Goal: Task Accomplishment & Management: Complete application form

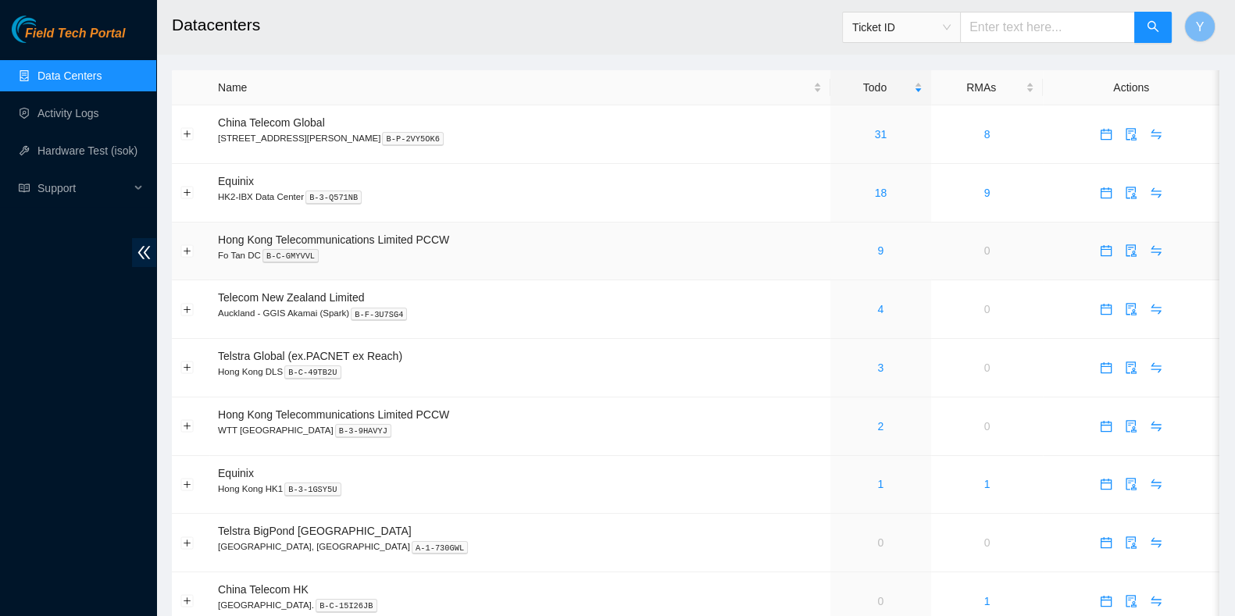
click at [856, 255] on div "9" at bounding box center [881, 250] width 84 height 17
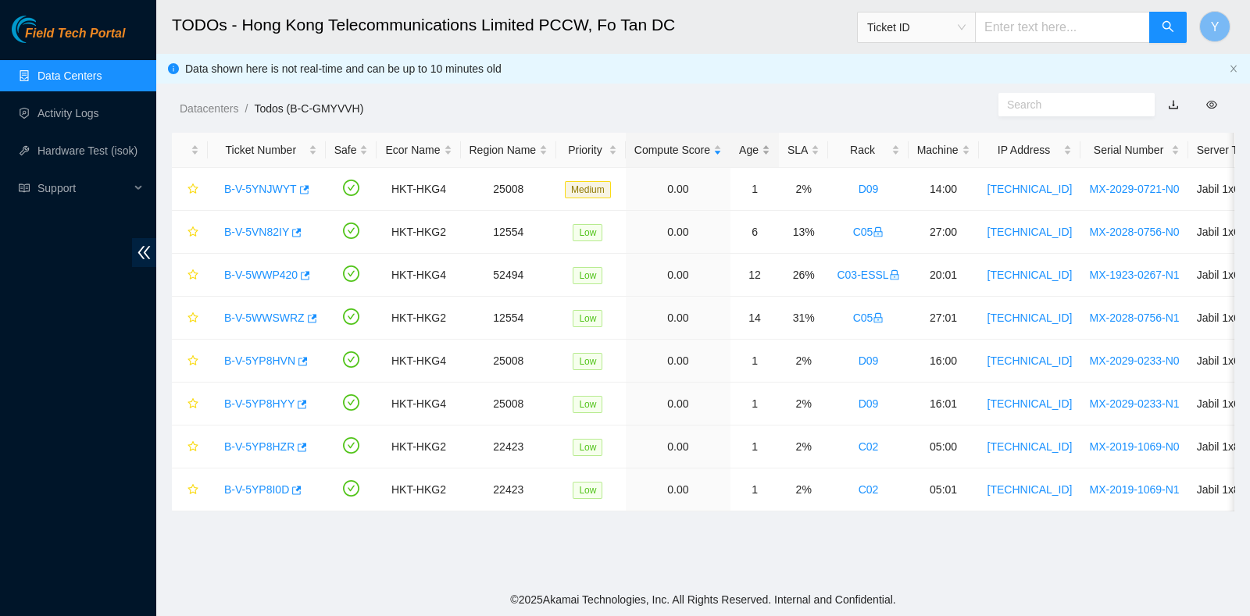
click at [748, 148] on div "Age" at bounding box center [754, 149] width 31 height 17
click at [276, 183] on link "B-V-5WWSWRZ" at bounding box center [264, 189] width 80 height 12
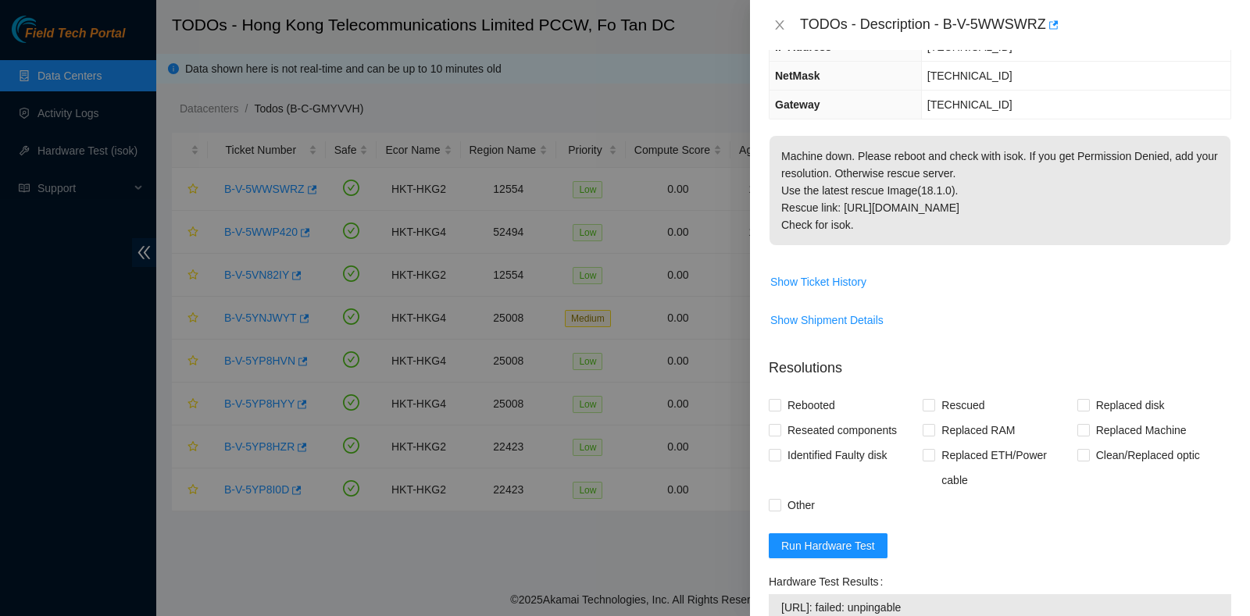
scroll to position [183, 0]
click at [816, 541] on span "Run Hardware Test" at bounding box center [828, 544] width 94 height 17
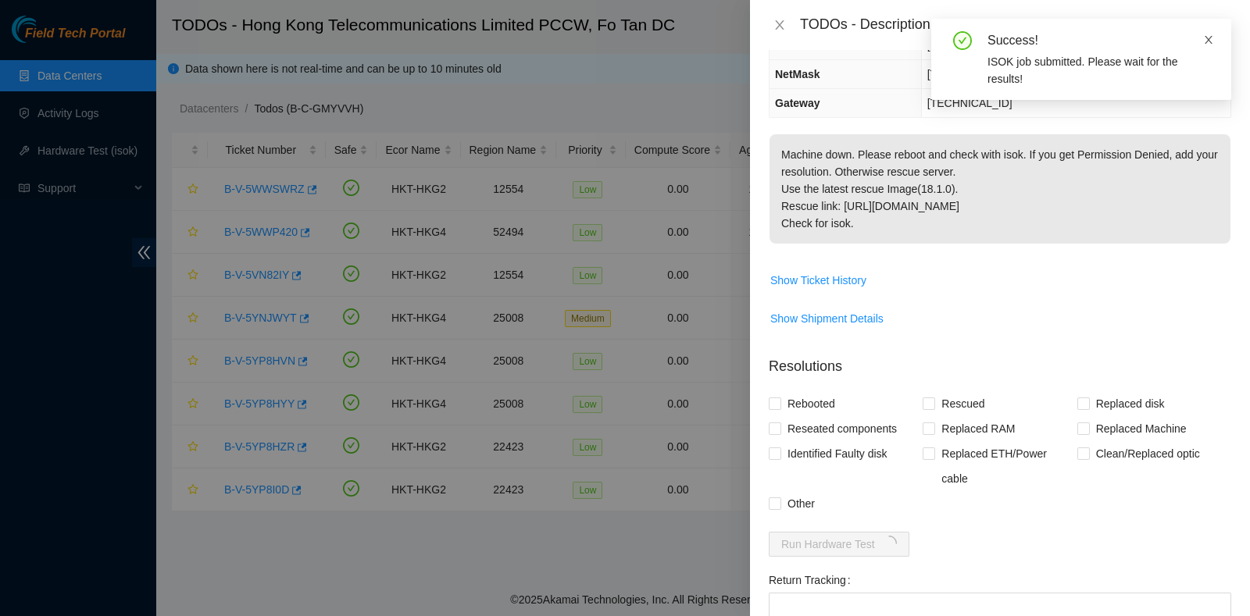
click at [1207, 39] on icon "close" at bounding box center [1209, 40] width 8 height 8
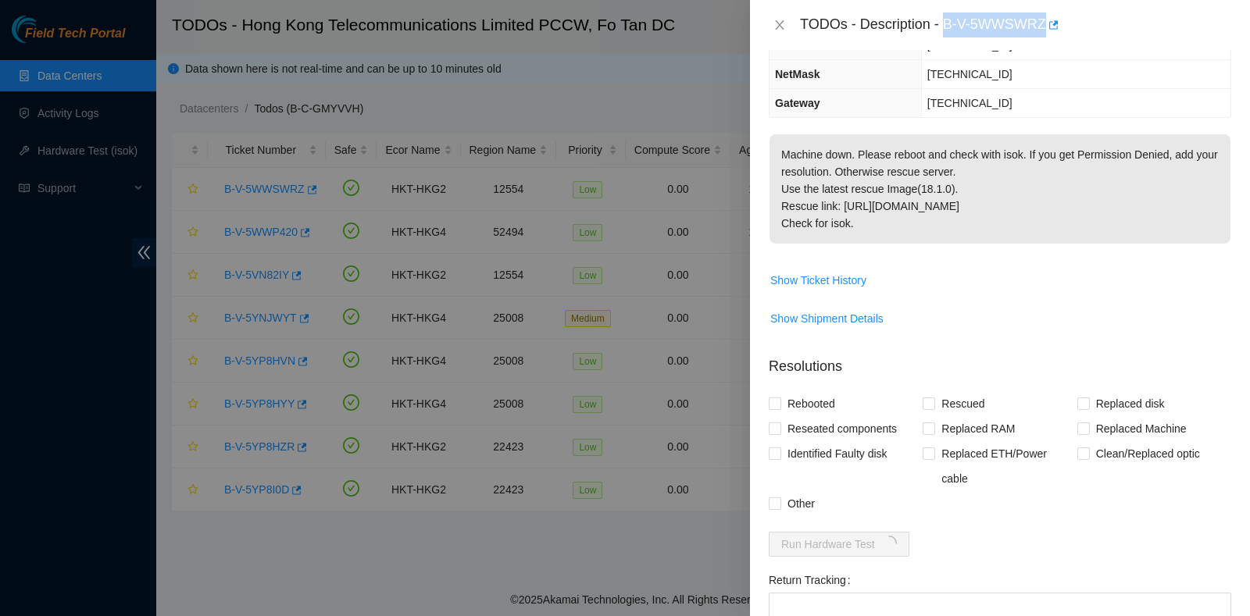
drag, startPoint x: 948, startPoint y: 29, endPoint x: 1063, endPoint y: 48, distance: 117.1
click at [1063, 48] on div "TODOs - Description - B-V-5WWSWRZ" at bounding box center [1000, 25] width 500 height 50
copy div "B-V-5WWSWRZ"
click at [778, 426] on input "Reseated components" at bounding box center [774, 428] width 11 height 11
checkbox input "true"
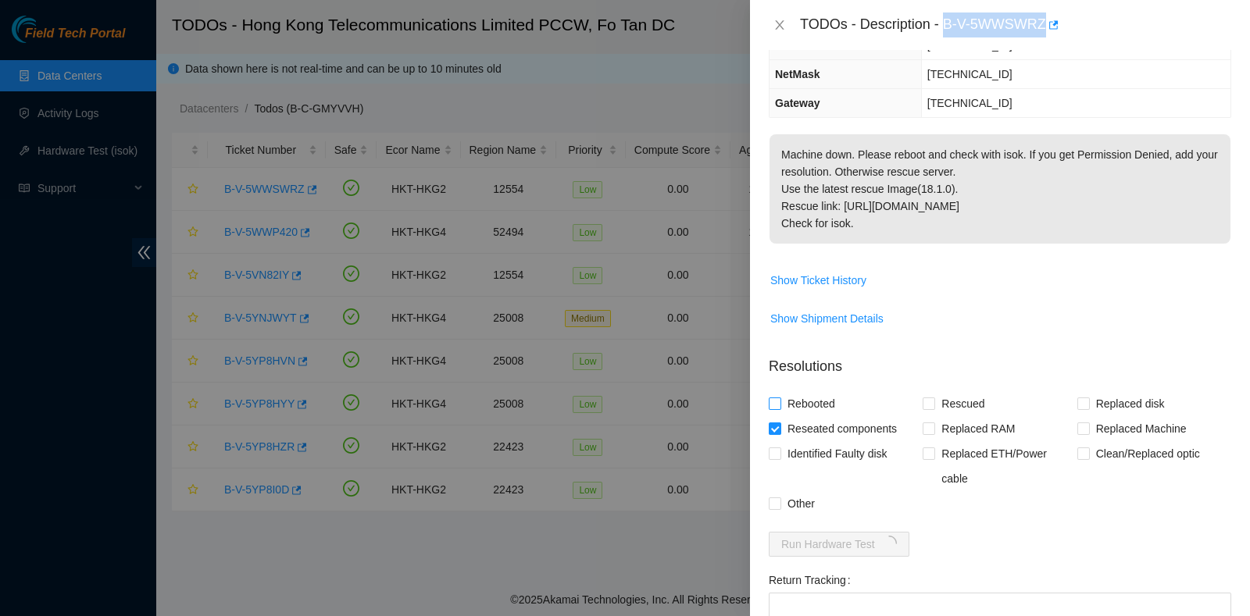
click at [777, 398] on input "Rebooted" at bounding box center [774, 403] width 11 height 11
checkbox input "true"
click at [923, 399] on input "Rescued" at bounding box center [928, 403] width 11 height 11
checkbox input "true"
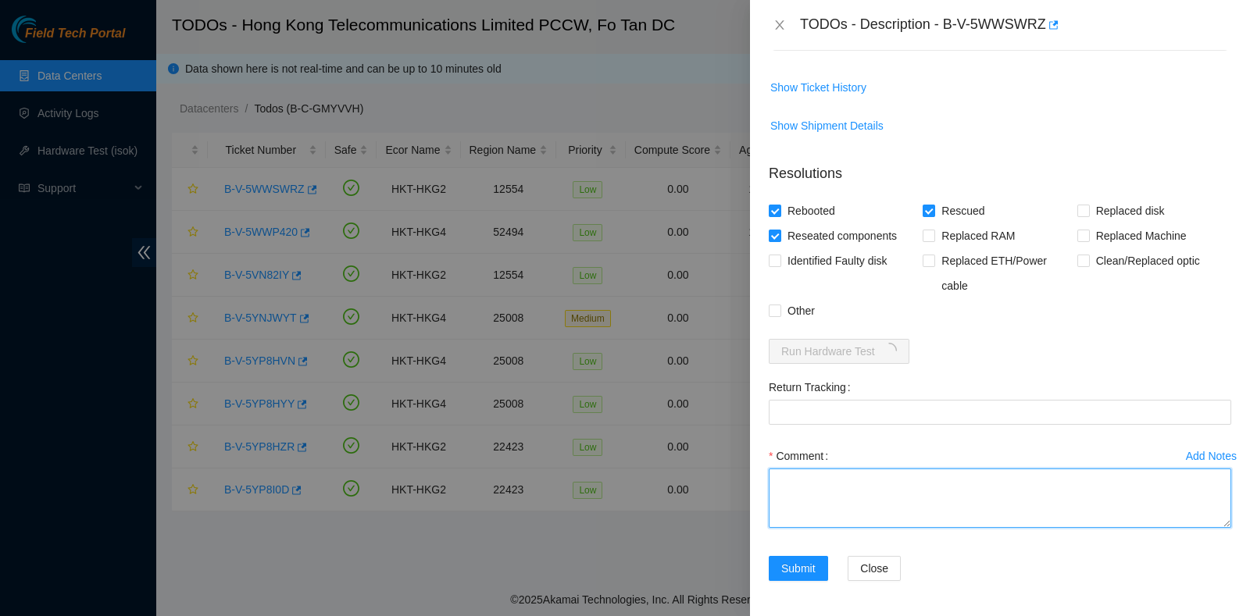
click at [871, 478] on textarea "Comment" at bounding box center [1000, 498] width 462 height 59
type textarea "pass ok"
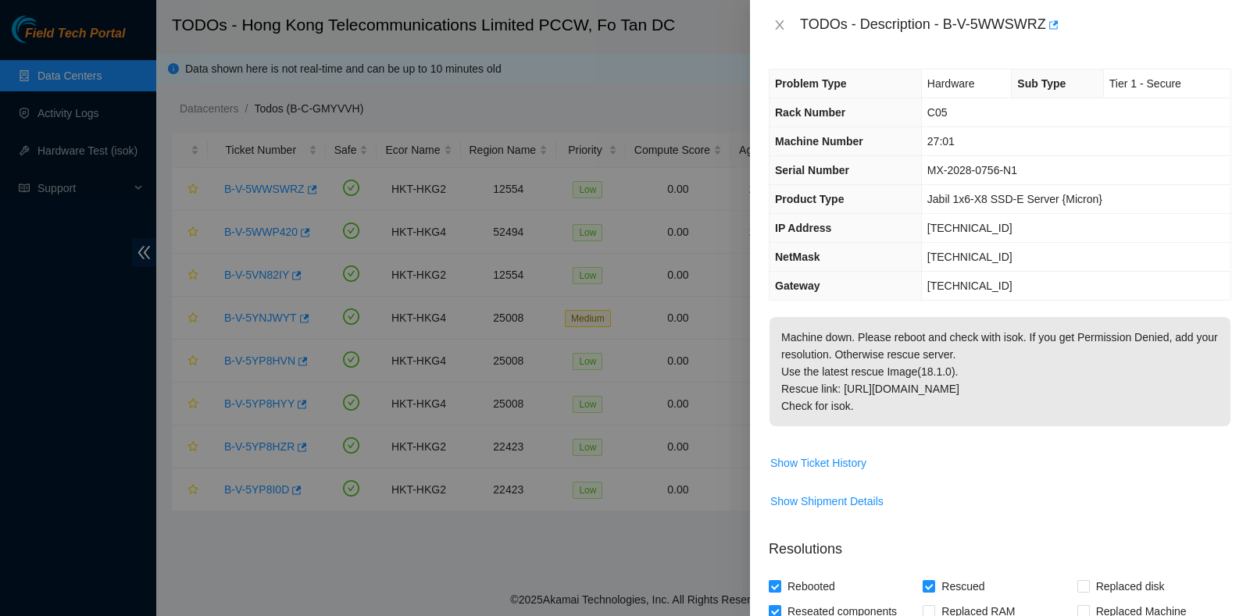
scroll to position [466, 0]
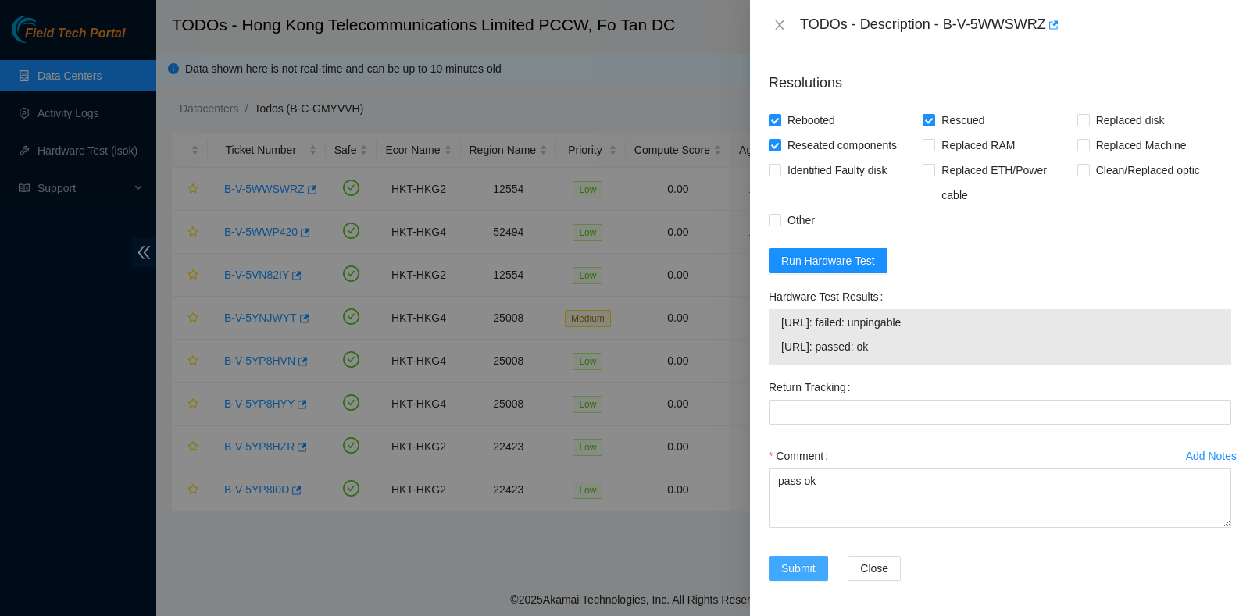
click at [805, 569] on span "Submit" at bounding box center [798, 568] width 34 height 17
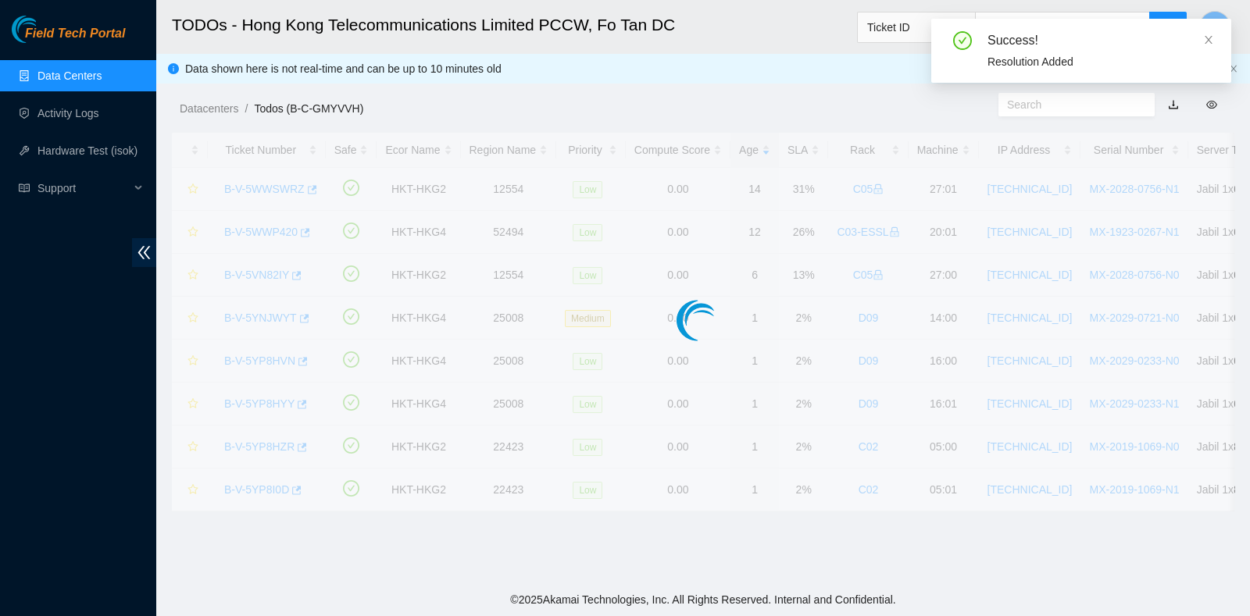
scroll to position [421, 0]
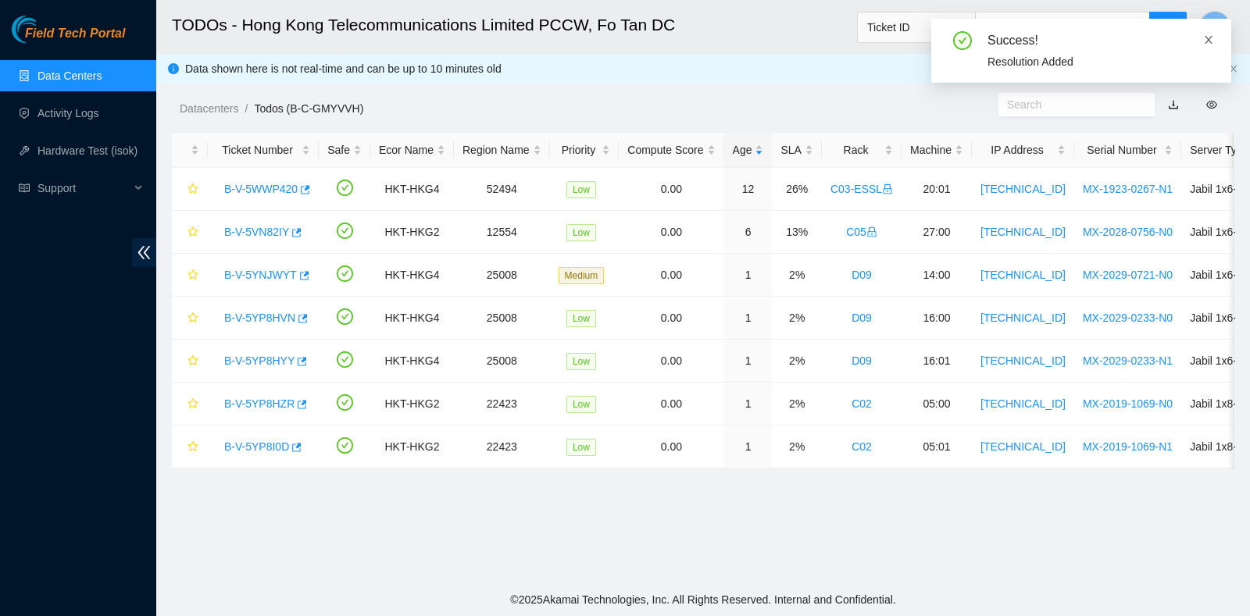
click at [1206, 34] on icon "close" at bounding box center [1208, 39] width 11 height 11
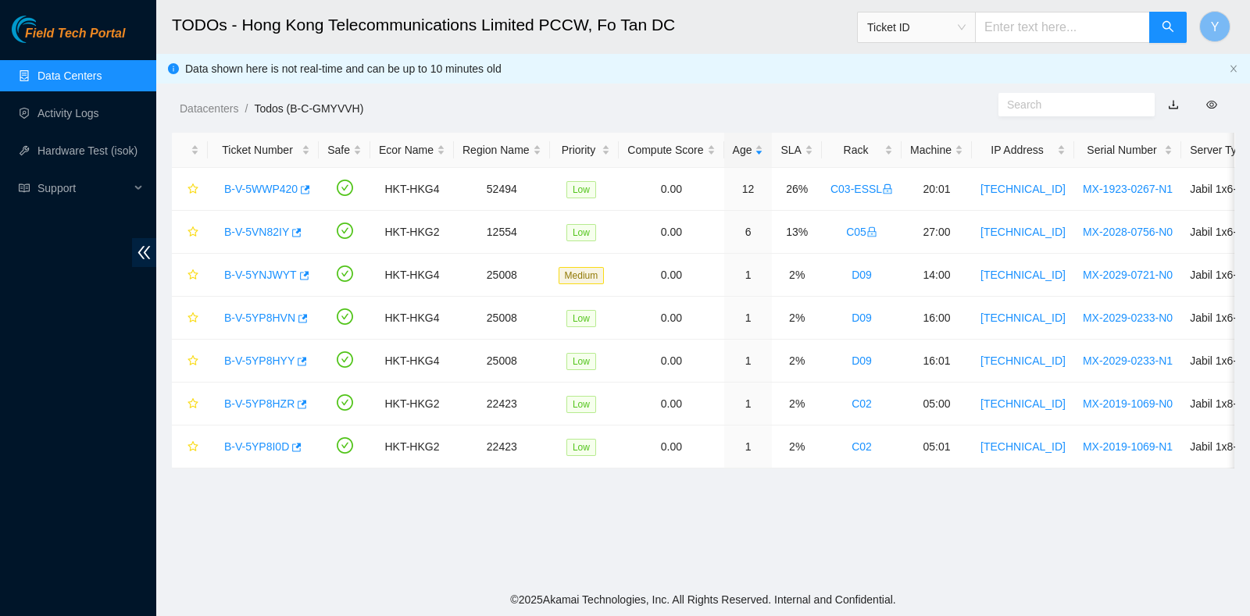
click at [85, 74] on link "Data Centers" at bounding box center [69, 76] width 64 height 12
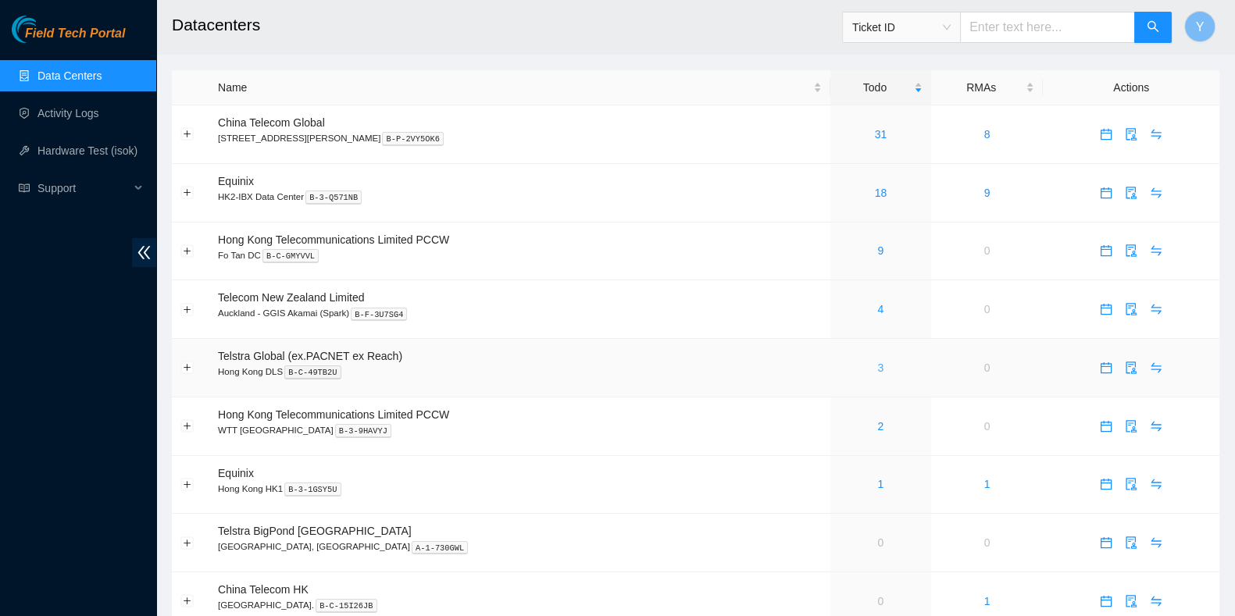
click at [877, 367] on link "3" at bounding box center [880, 368] width 6 height 12
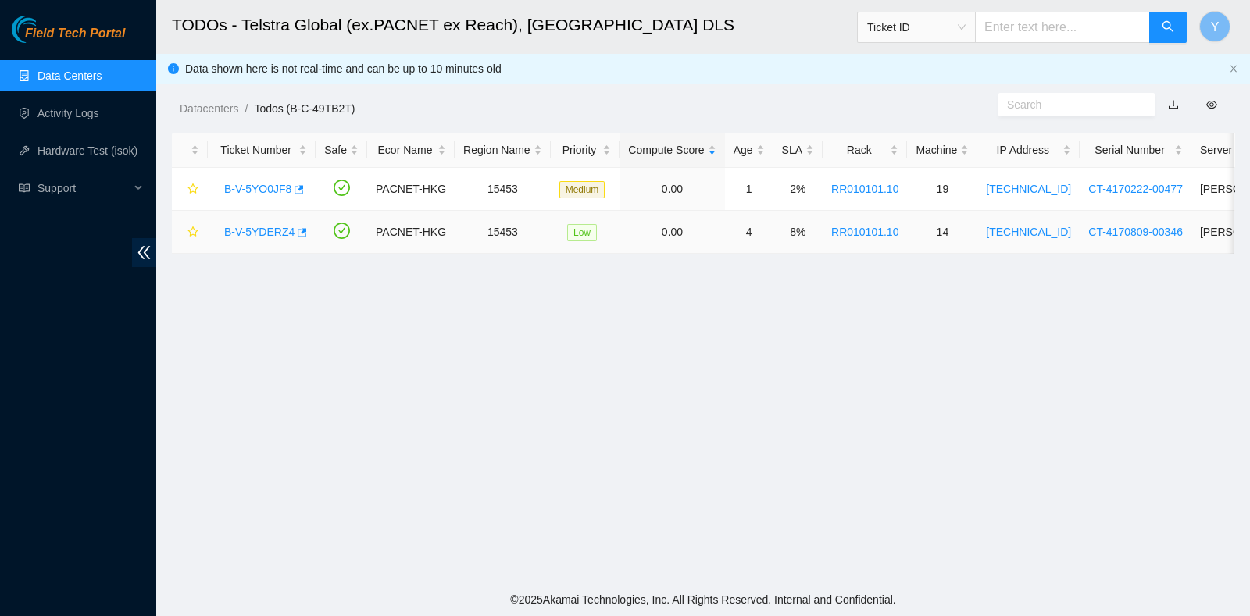
click at [262, 228] on link "B-V-5YDERZ4" at bounding box center [259, 232] width 70 height 12
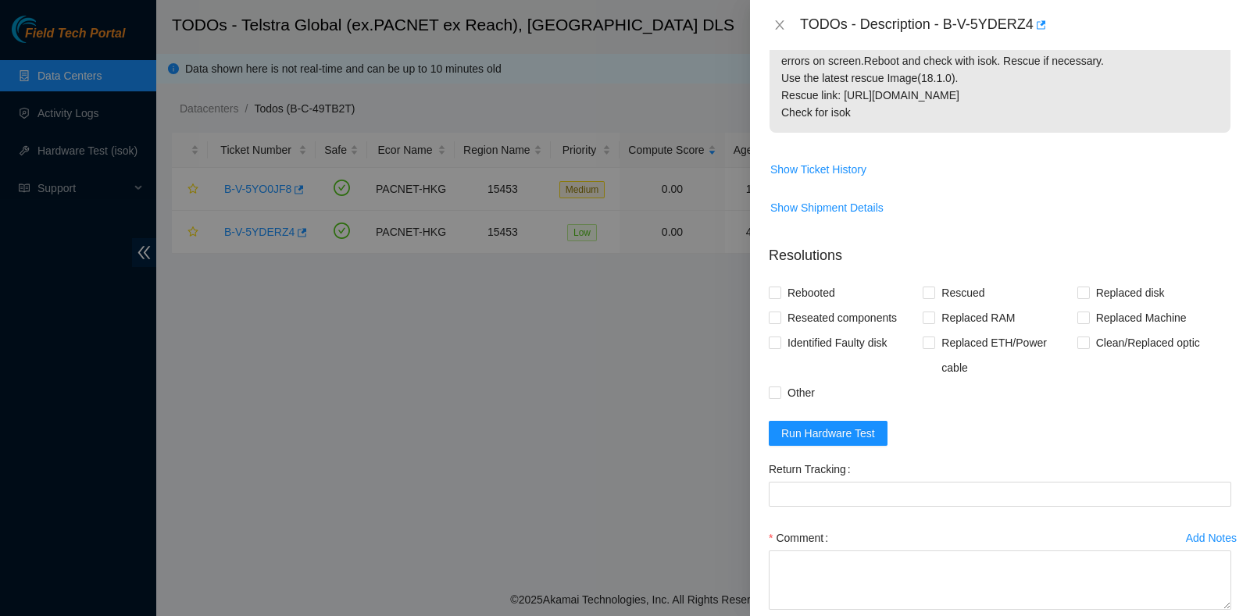
scroll to position [297, 0]
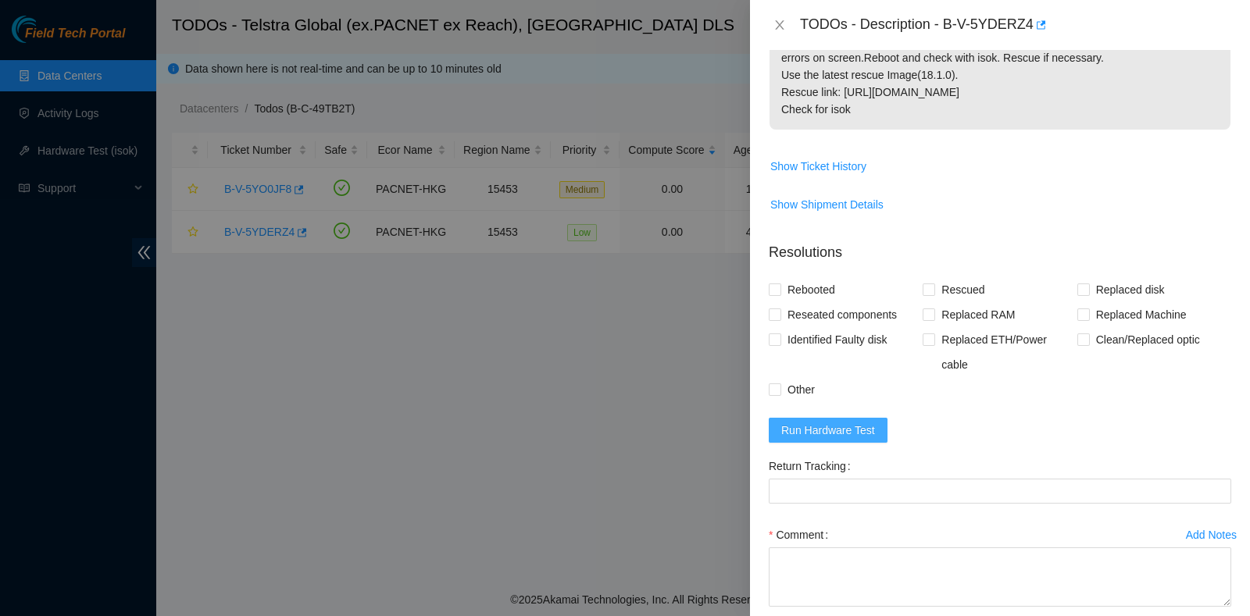
click at [837, 427] on span "Run Hardware Test" at bounding box center [828, 430] width 94 height 17
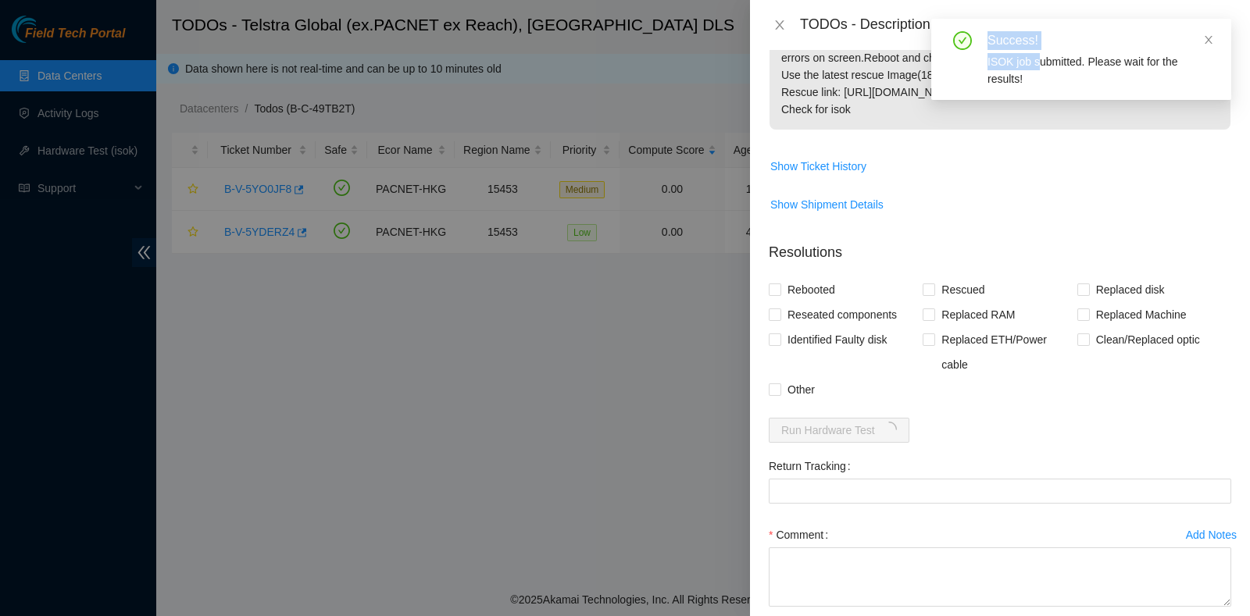
drag, startPoint x: 947, startPoint y: 26, endPoint x: 1039, endPoint y: 54, distance: 96.4
click at [1039, 54] on div "Success! ISOK job submitted. Please wait for the results!" at bounding box center [1081, 59] width 300 height 81
click at [1212, 45] on icon "close" at bounding box center [1208, 39] width 11 height 11
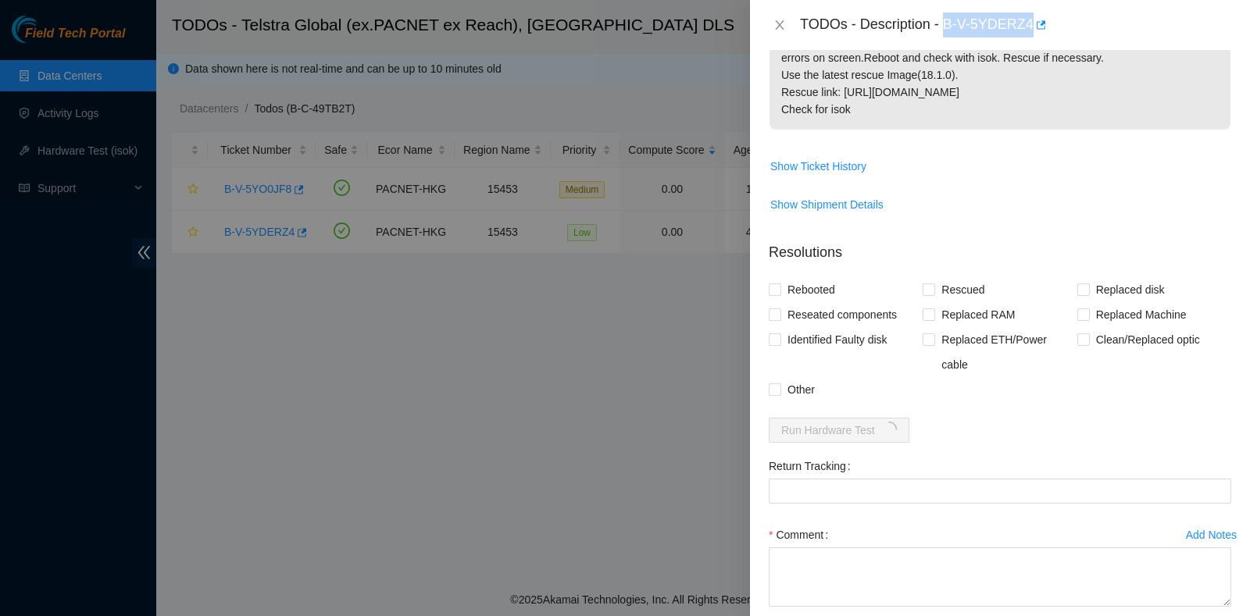
drag, startPoint x: 945, startPoint y: 23, endPoint x: 1028, endPoint y: 23, distance: 82.8
click at [1028, 23] on div "TODOs - Description - B-V-5YDERZ4" at bounding box center [1015, 24] width 431 height 25
copy div "B-V-5YDERZ4"
click at [807, 295] on span "Rebooted" at bounding box center [811, 289] width 60 height 25
click at [780, 295] on input "Rebooted" at bounding box center [774, 289] width 11 height 11
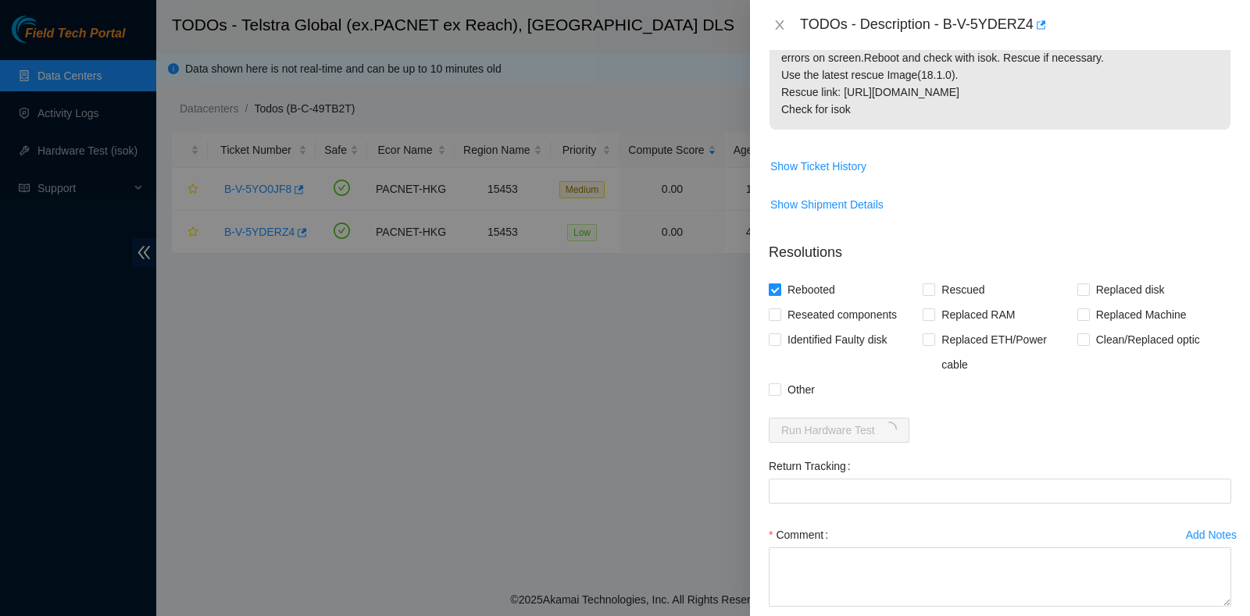
click at [787, 298] on span "Rebooted" at bounding box center [811, 289] width 60 height 25
click at [780, 295] on input "Rebooted" at bounding box center [774, 289] width 11 height 11
click at [810, 277] on span "Rebooted" at bounding box center [811, 289] width 60 height 25
click at [780, 284] on input "Rebooted" at bounding box center [774, 289] width 11 height 11
checkbox input "true"
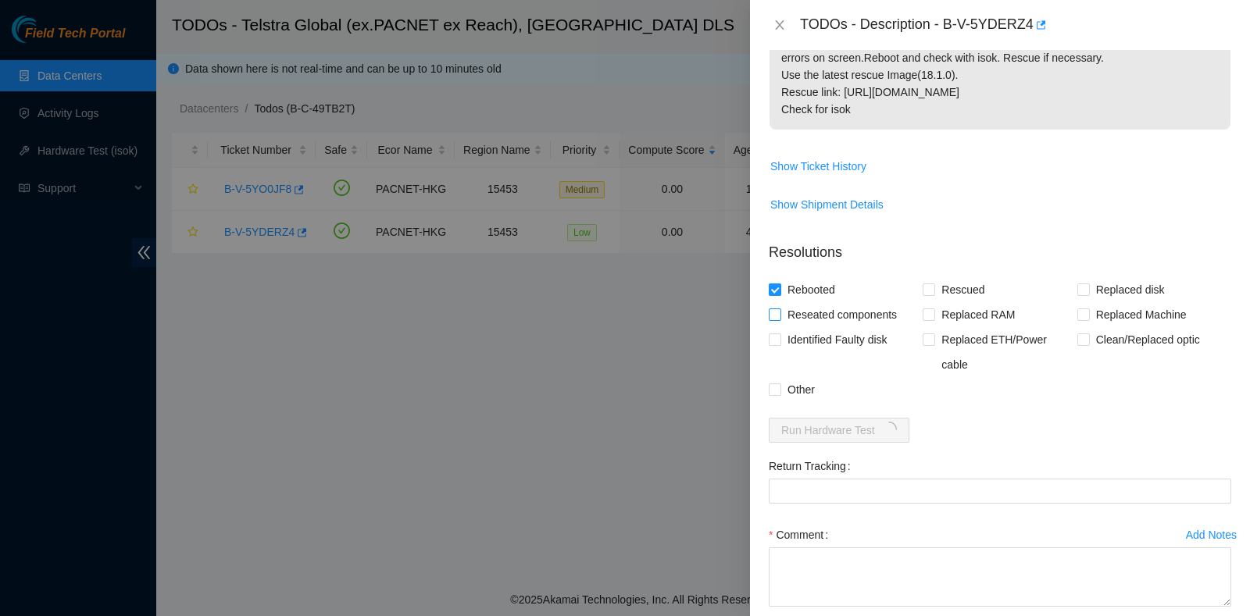
click at [796, 316] on span "Reseated components" at bounding box center [842, 314] width 122 height 25
click at [780, 316] on input "Reseated components" at bounding box center [774, 314] width 11 height 11
checkbox input "true"
click at [923, 291] on input "Rescued" at bounding box center [928, 289] width 11 height 11
checkbox input "true"
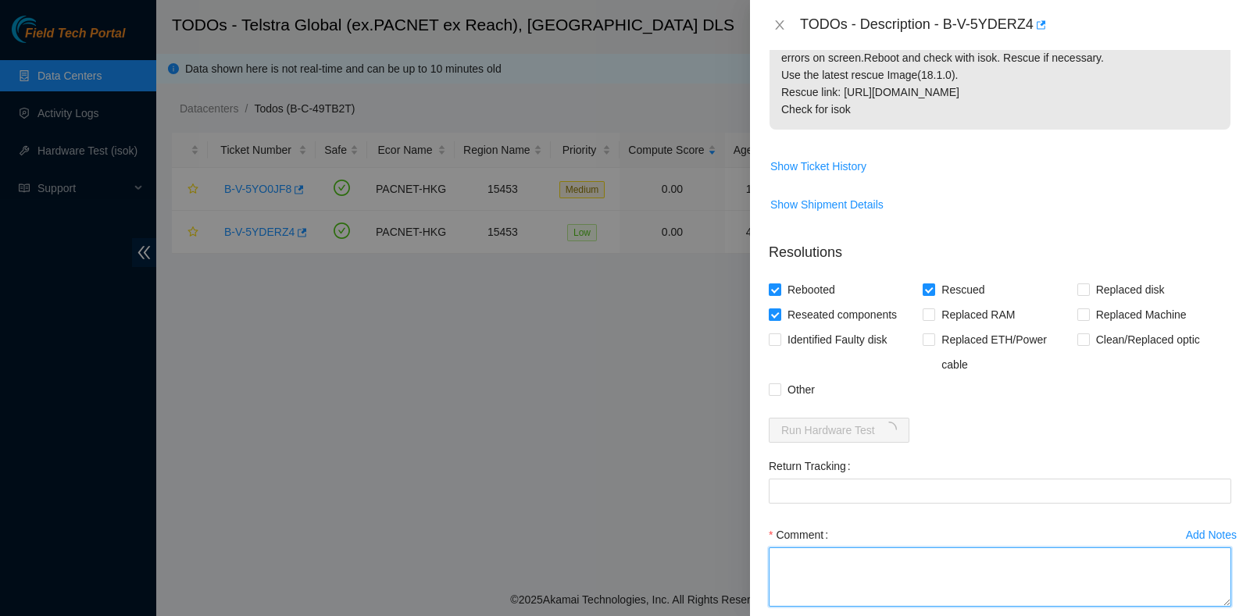
click at [852, 558] on textarea "Comment" at bounding box center [1000, 577] width 462 height 59
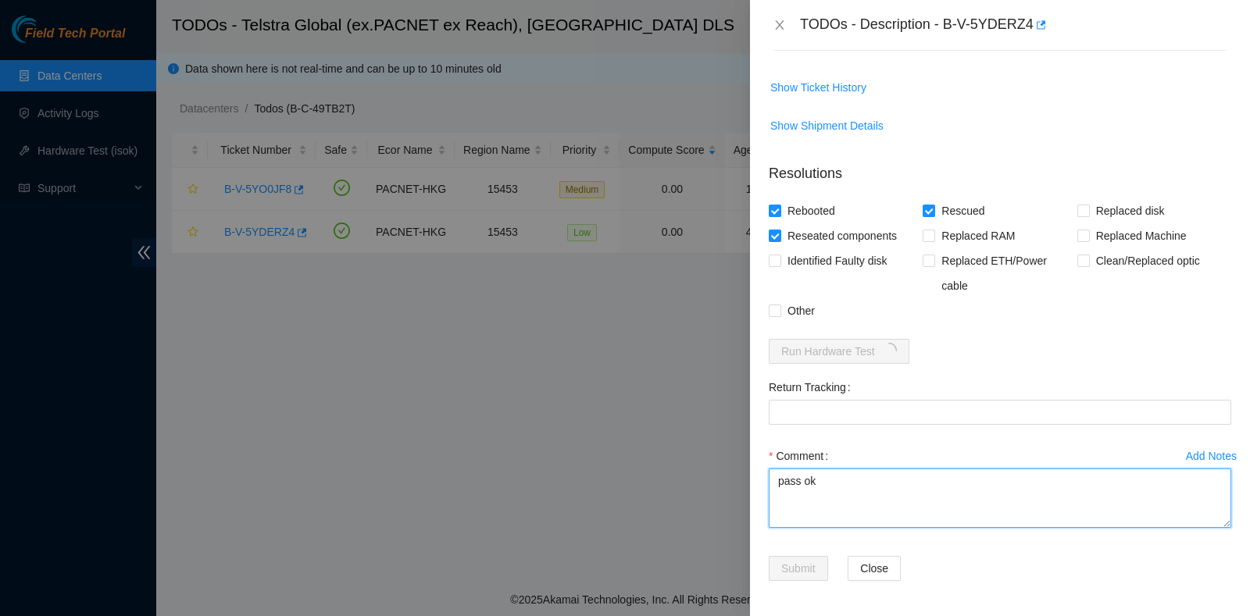
type textarea "pass ok"
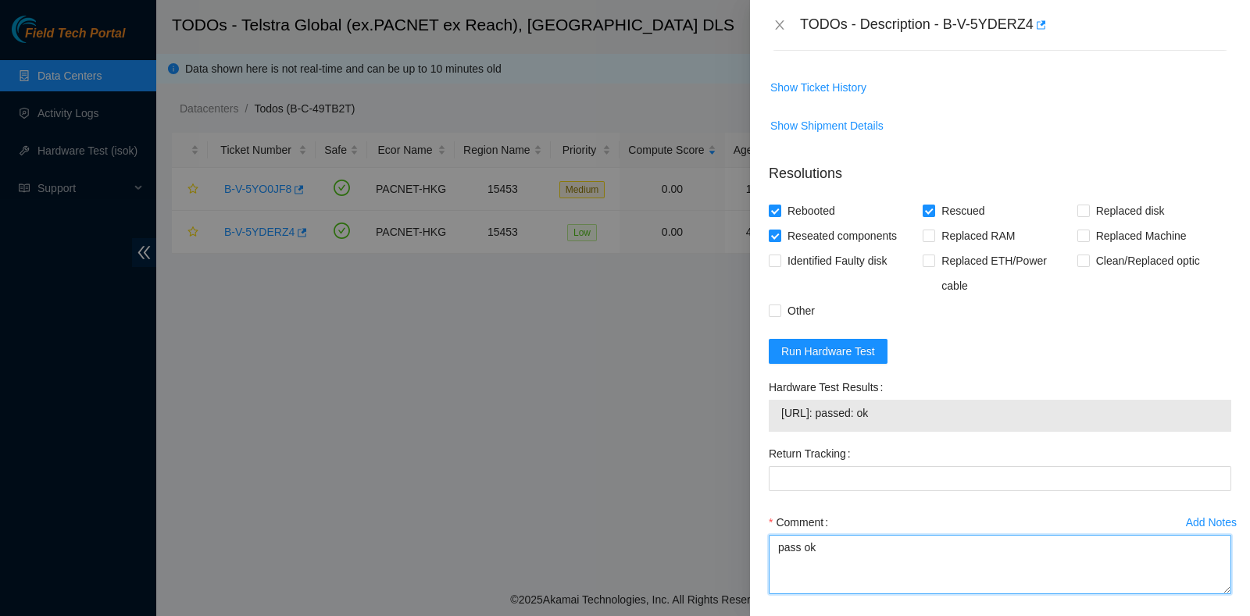
scroll to position [442, 0]
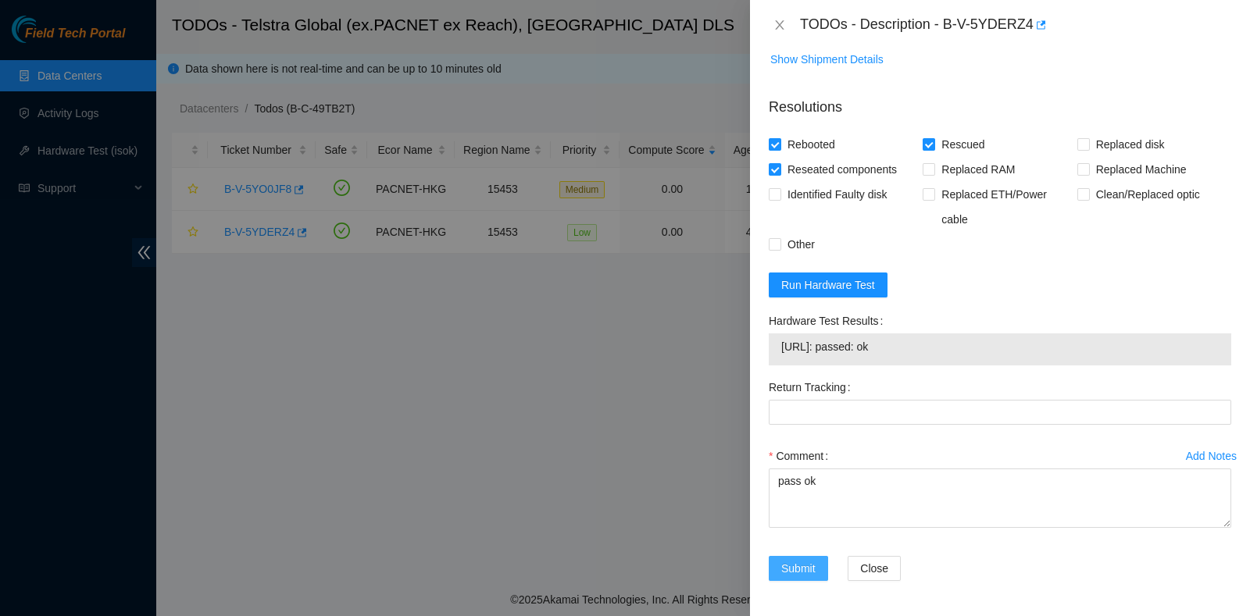
click at [794, 556] on button "Submit" at bounding box center [798, 568] width 59 height 25
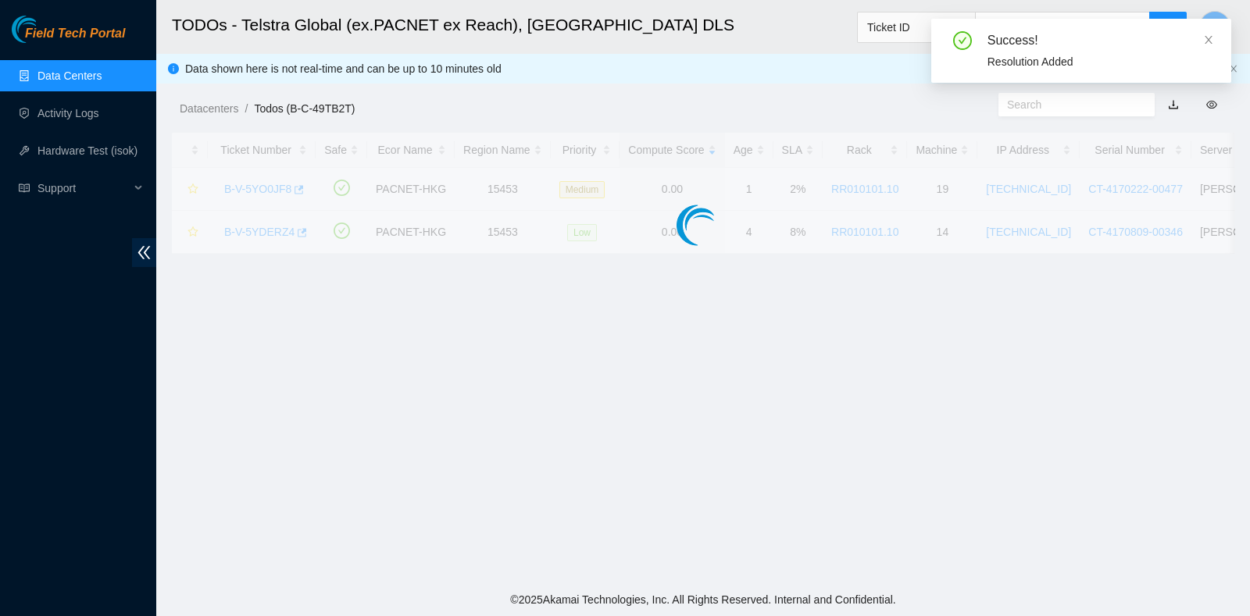
scroll to position [397, 0]
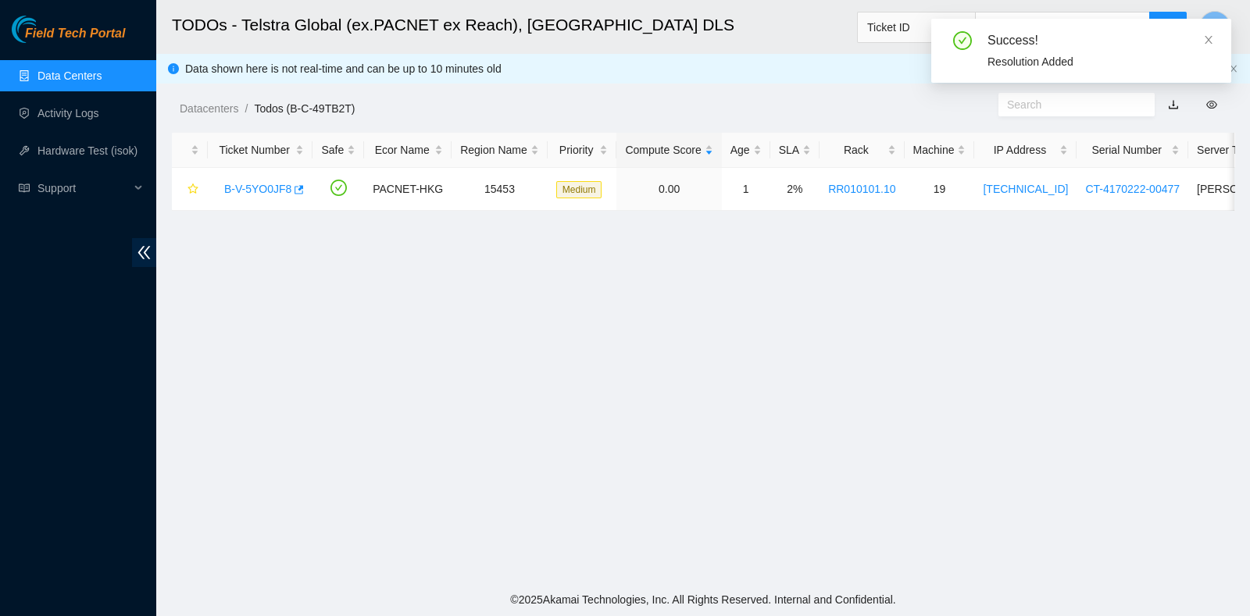
click at [70, 70] on link "Data Centers" at bounding box center [69, 76] width 64 height 12
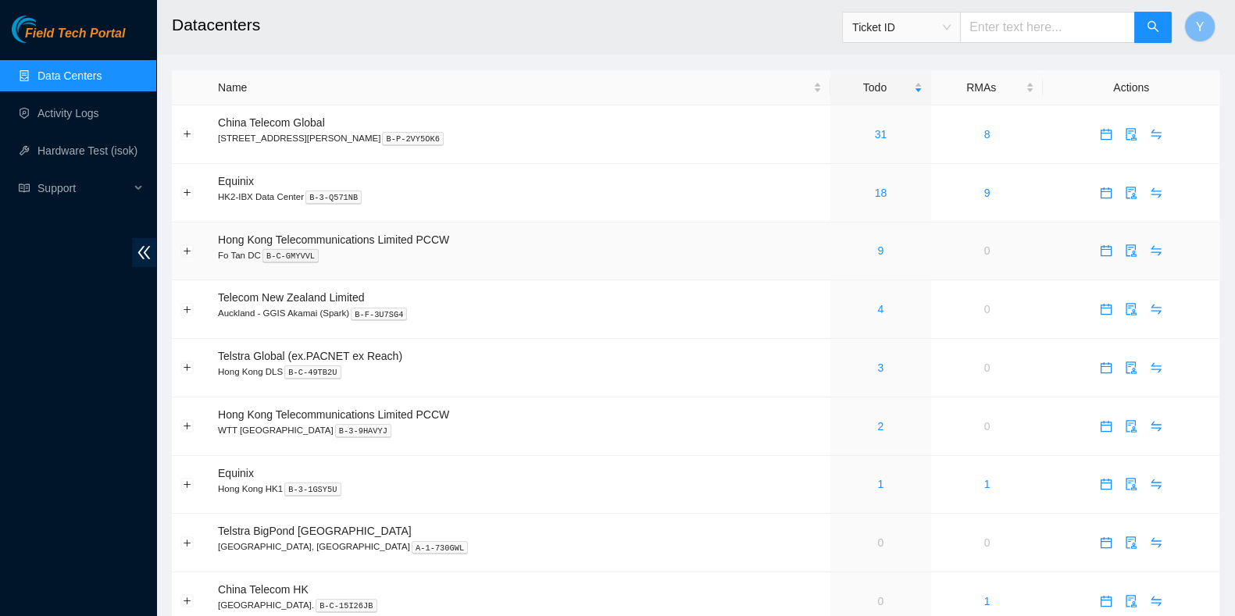
click at [848, 254] on div "9" at bounding box center [881, 250] width 84 height 17
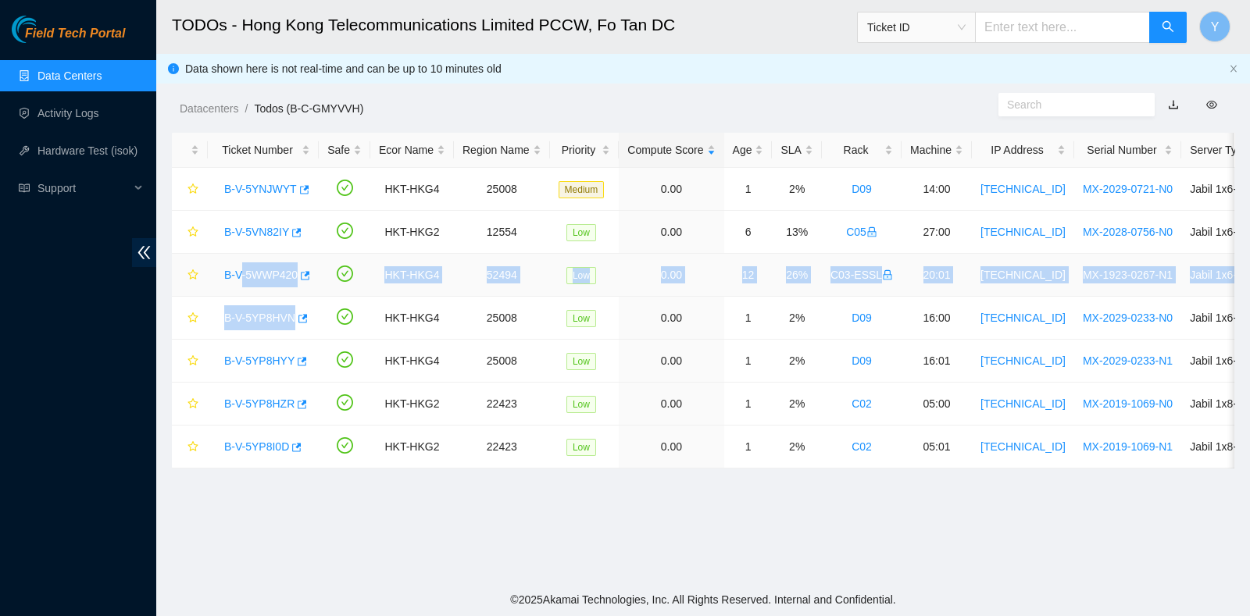
drag, startPoint x: 352, startPoint y: 306, endPoint x: 237, endPoint y: 278, distance: 117.5
click at [237, 278] on tbody "B-V-5YNJWYT HKT-HKG4 25008 Medium 0.00 1 2% D09 14:00 203.198.20.54 MX-2029-072…" at bounding box center [779, 318] width 1215 height 301
click at [237, 278] on link "B-V-5WWP420" at bounding box center [260, 275] width 73 height 12
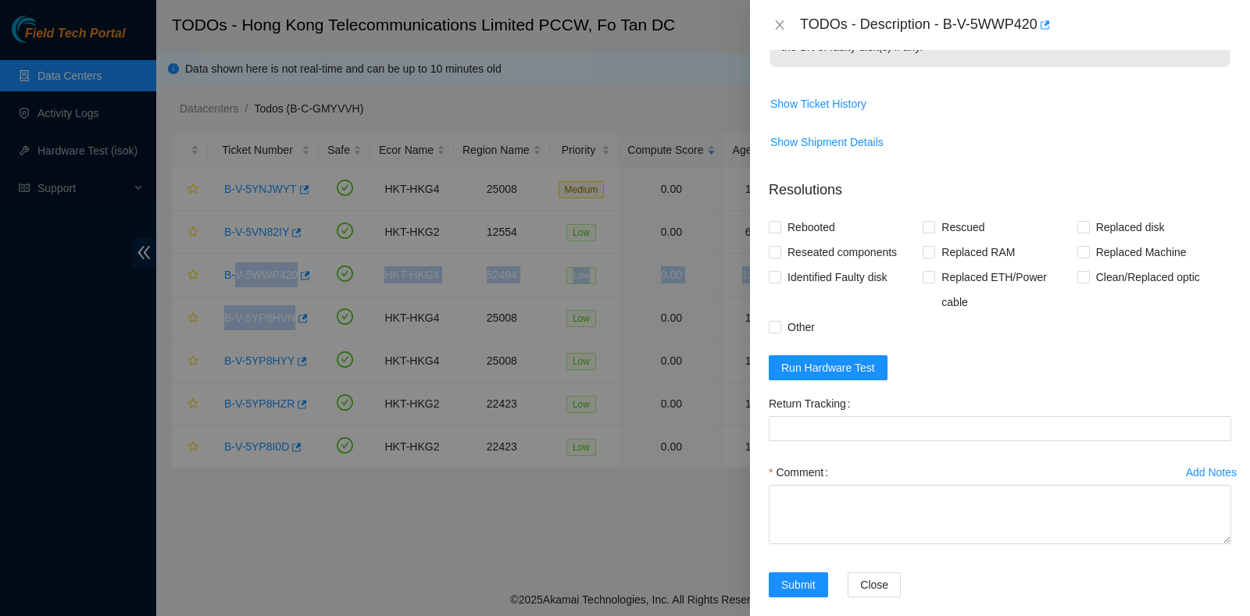
scroll to position [599, 0]
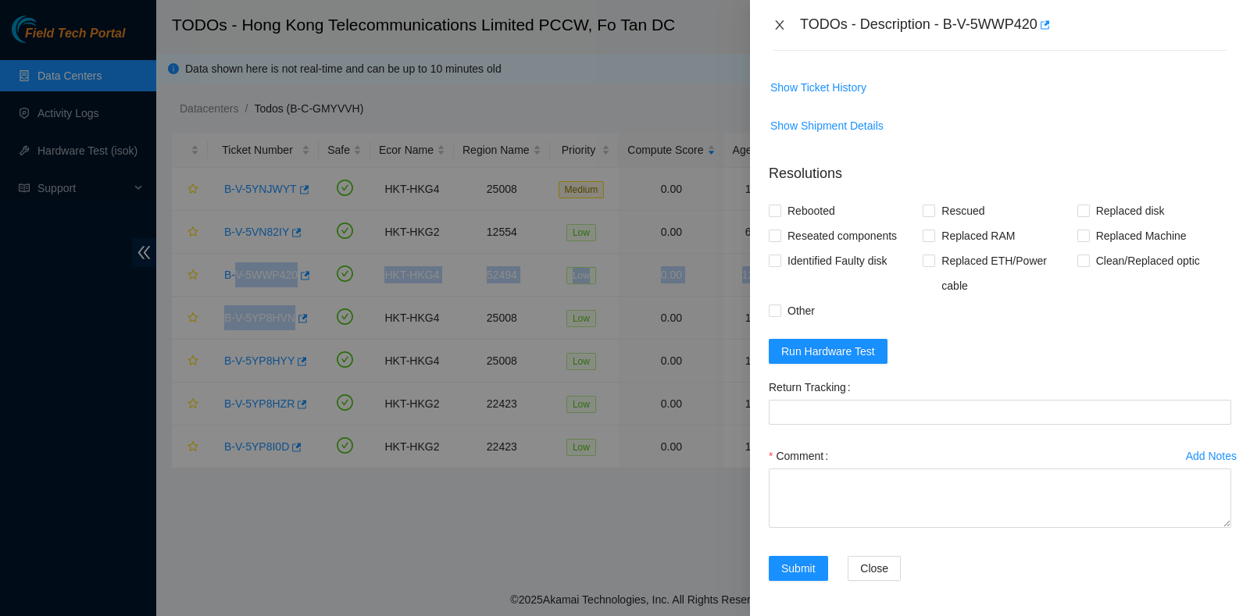
click at [778, 19] on icon "close" at bounding box center [779, 25] width 12 height 12
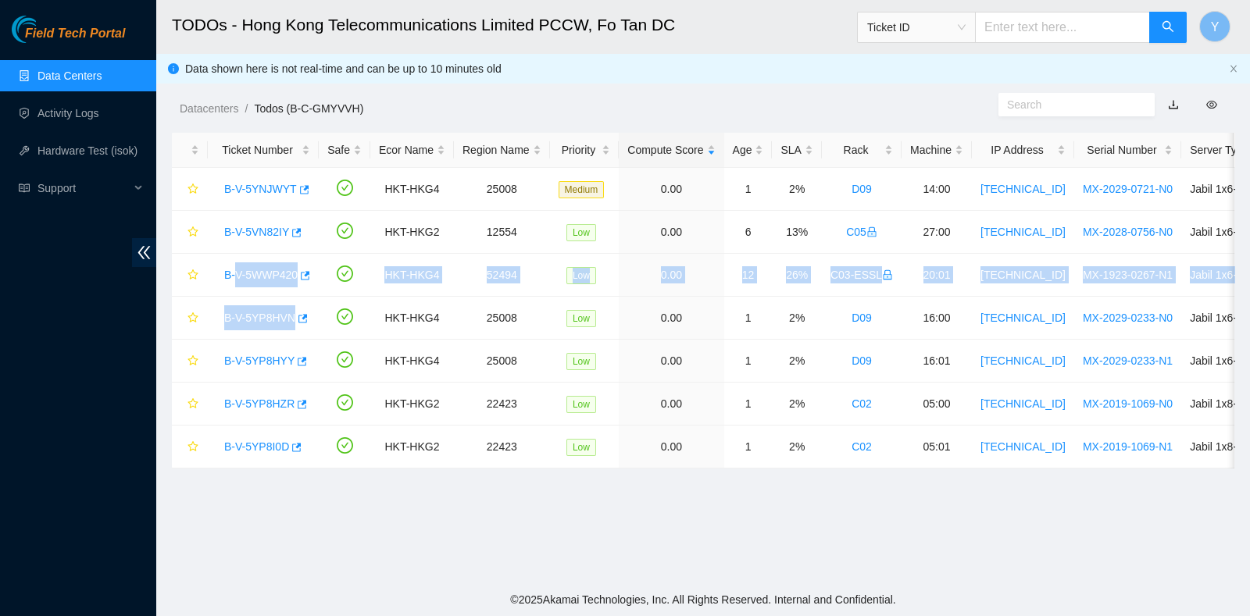
scroll to position [437, 0]
click at [270, 226] on link "B-V-5VN82IY" at bounding box center [256, 232] width 65 height 12
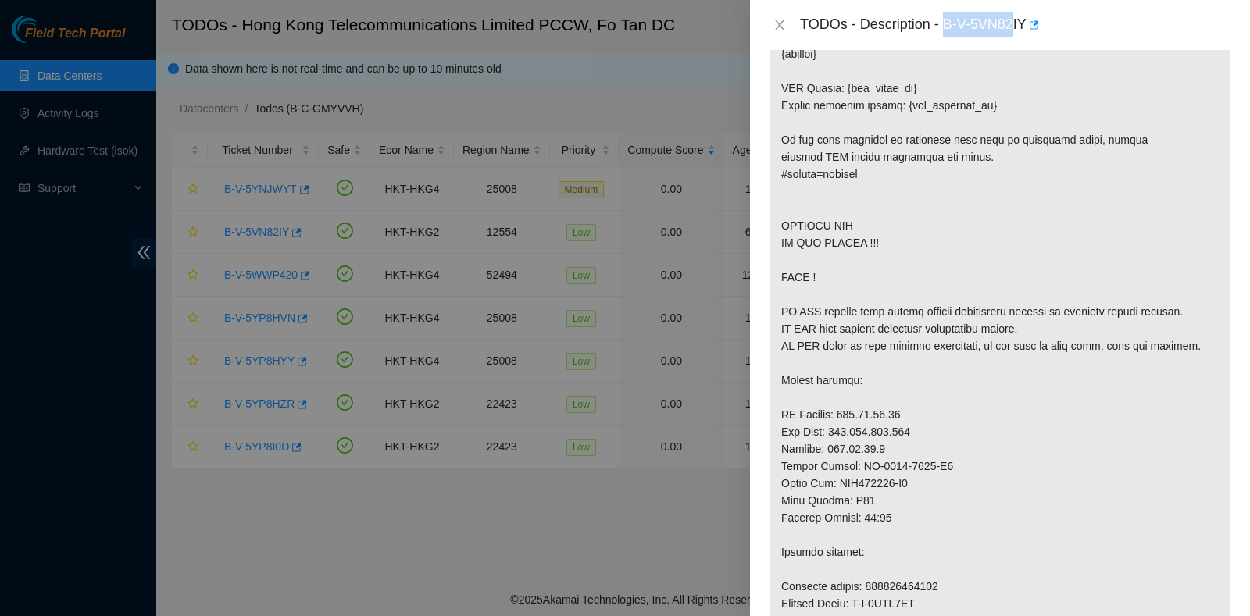
scroll to position [591, 0]
drag, startPoint x: 947, startPoint y: 24, endPoint x: 1026, endPoint y: 31, distance: 80.0
click at [1026, 31] on div "TODOs - Description - B-V-5VN82IY" at bounding box center [1015, 24] width 431 height 25
copy div "B-V-5VN82IY"
click at [933, 245] on p at bounding box center [999, 227] width 461 height 1003
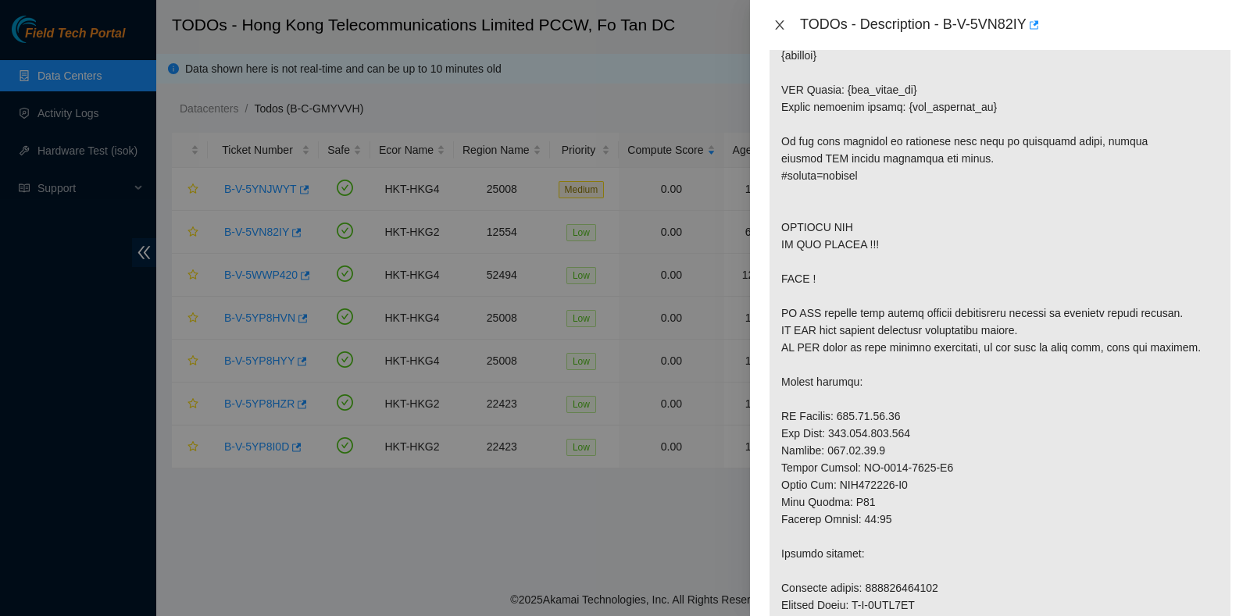
click at [777, 20] on icon "close" at bounding box center [779, 25] width 12 height 12
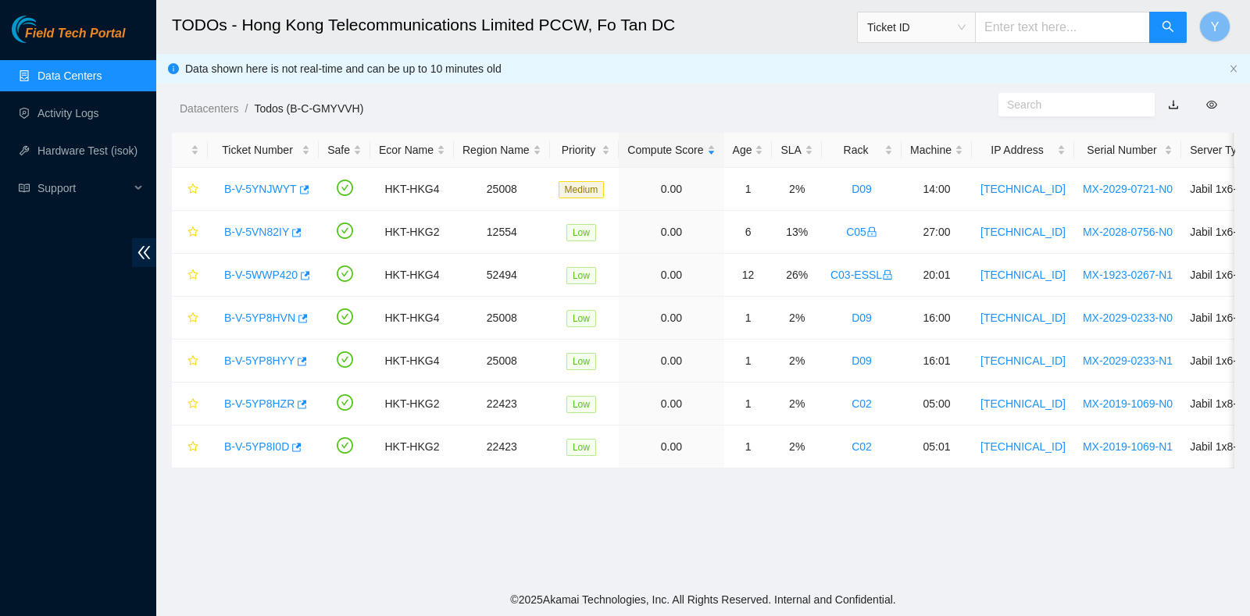
scroll to position [437, 0]
click at [193, 112] on link "Datacenters" at bounding box center [209, 108] width 59 height 12
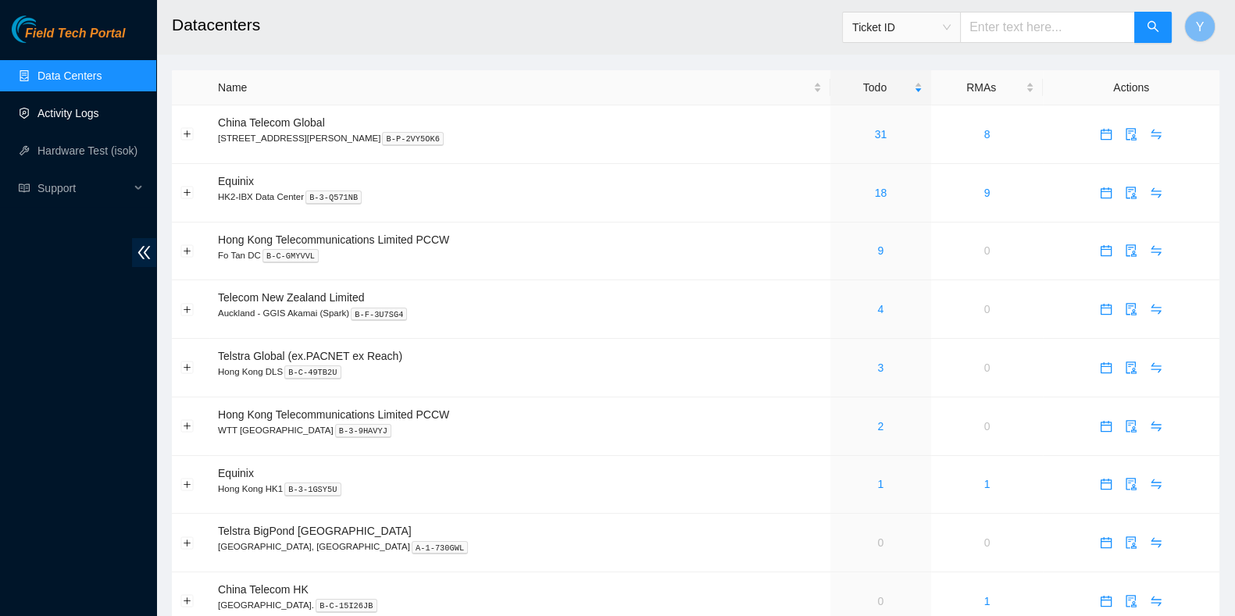
click at [65, 107] on link "Activity Logs" at bounding box center [68, 113] width 62 height 12
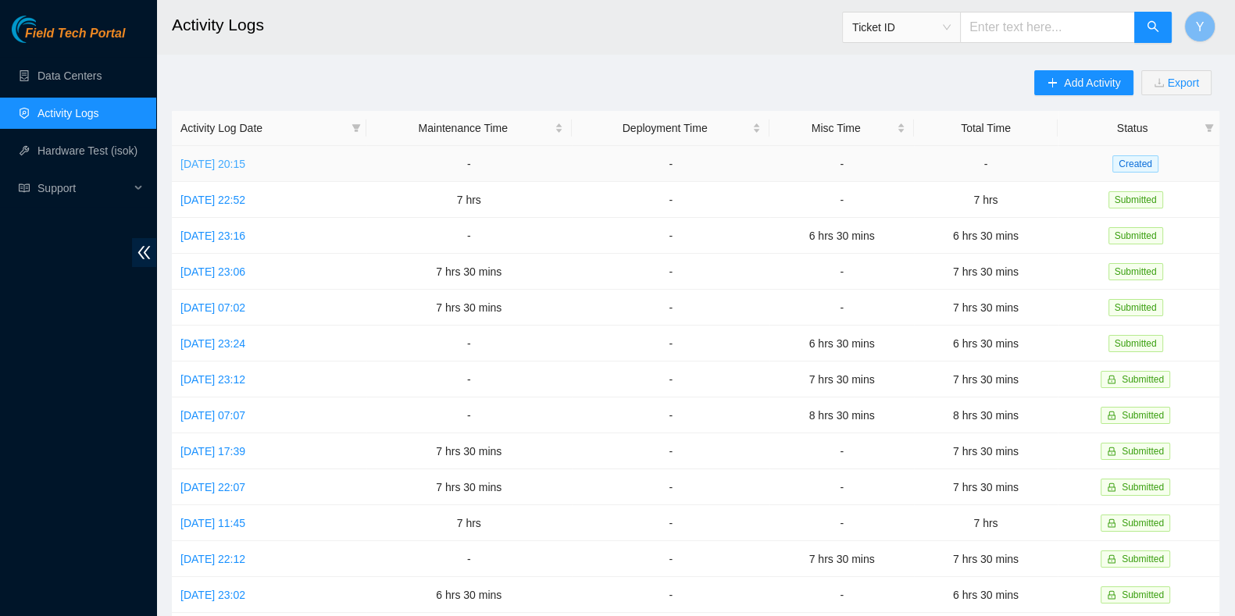
click at [245, 167] on link "Wed, 15 Oct 2025 20:15" at bounding box center [212, 164] width 65 height 12
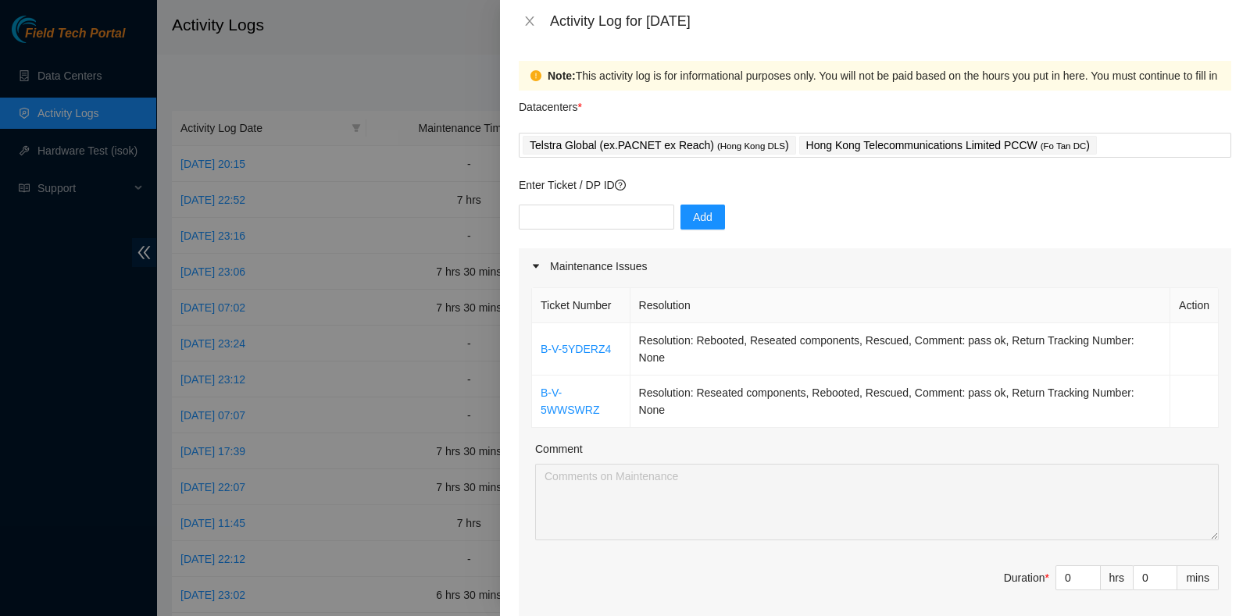
click at [855, 291] on th "Resolution" at bounding box center [900, 305] width 541 height 35
click at [613, 213] on input "text" at bounding box center [596, 217] width 155 height 25
paste input "B-V-5WWSWP5"
click at [1090, 145] on div "Telstra Global (ex.PACNET ex Reach) ( Hong Kong DLS ) Hong Kong Telecommunicati…" at bounding box center [875, 145] width 705 height 22
type input "B-V-5WWSWP5"
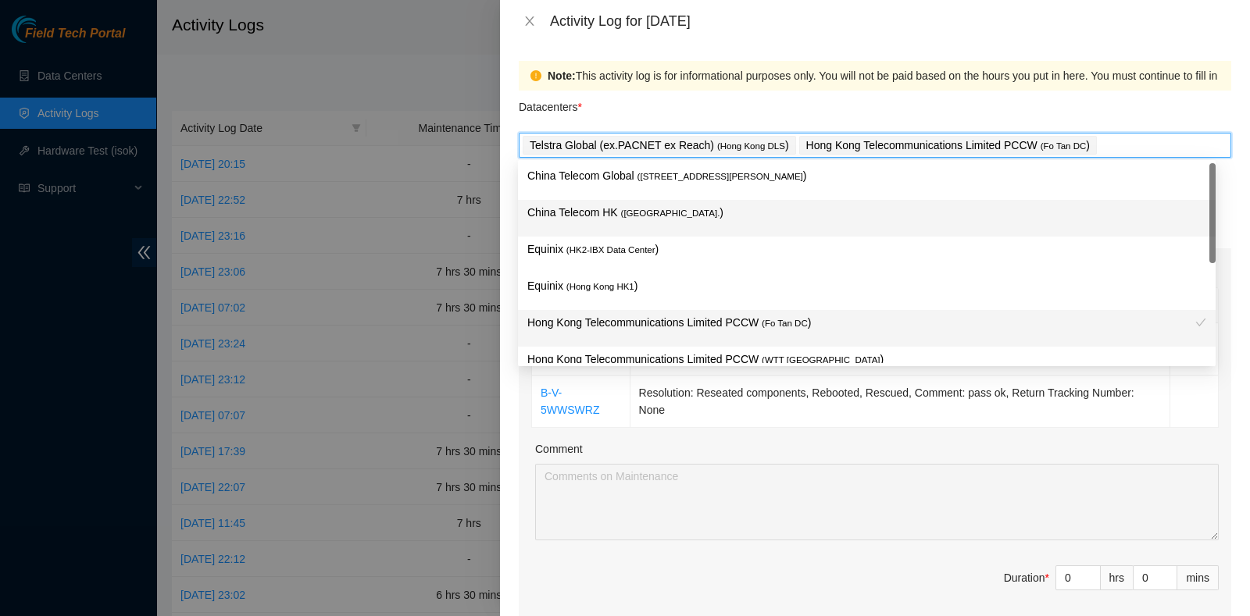
click at [994, 216] on p "China Telecom HK ( Hong Kong. )" at bounding box center [866, 213] width 679 height 18
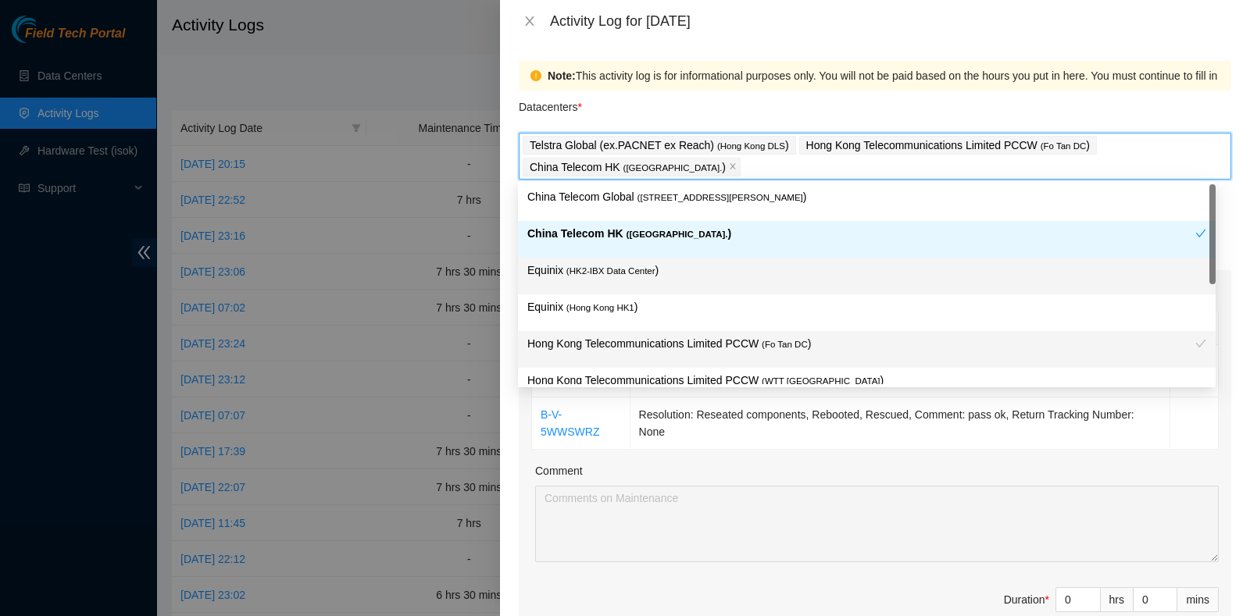
click at [941, 259] on div "Equinix ( HK2-IBX Data Center )" at bounding box center [867, 276] width 698 height 37
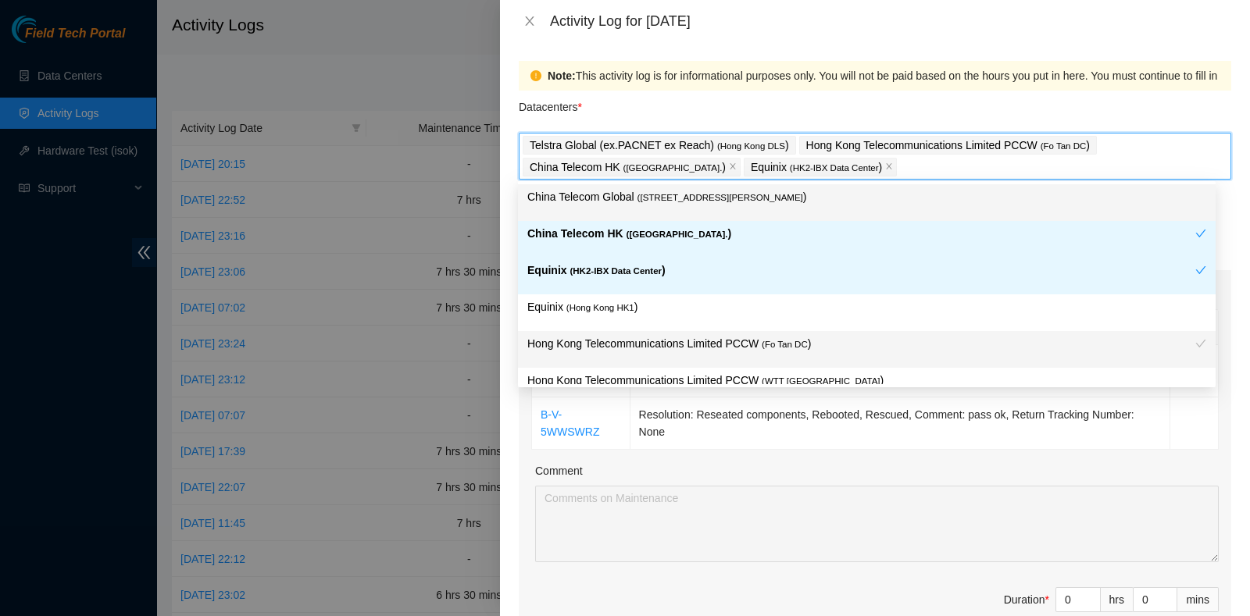
click at [916, 200] on p "China Telecom Global ( Room B11, 2/F, 18 Chun Yat Street, TKO , Hong Kong )" at bounding box center [866, 197] width 679 height 18
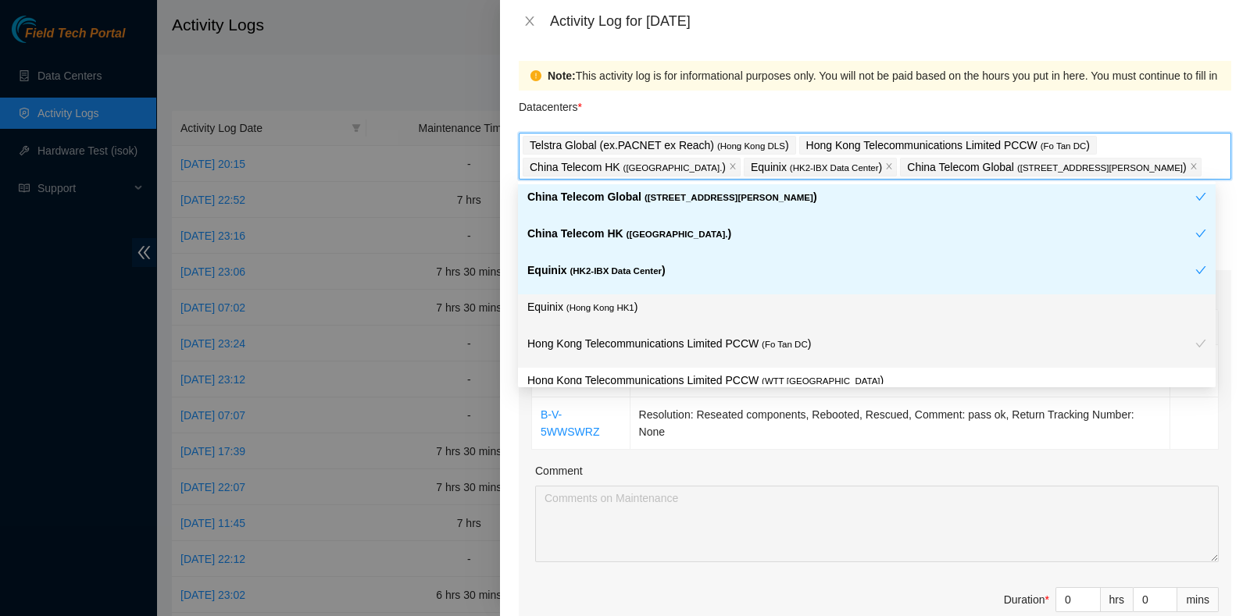
click at [834, 312] on p "Equinix ( Hong Kong HK1 )" at bounding box center [866, 307] width 679 height 18
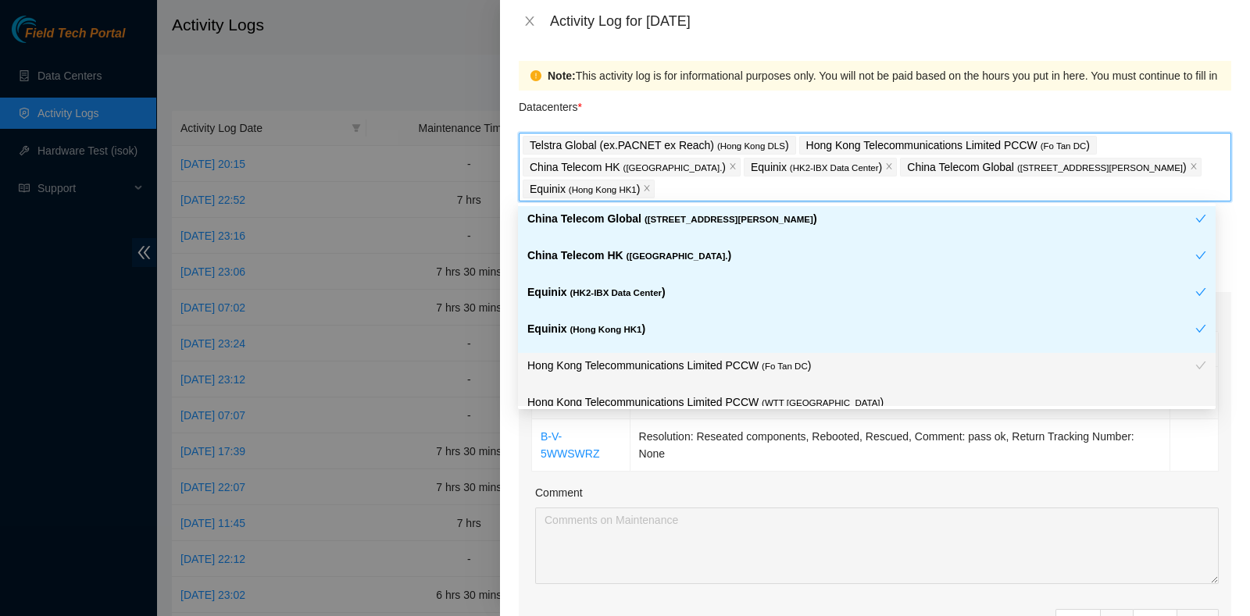
click at [850, 416] on td "Resolution: Rebooted, Reseated components, Rescued, Comment: pass ok, Return Tr…" at bounding box center [900, 393] width 541 height 52
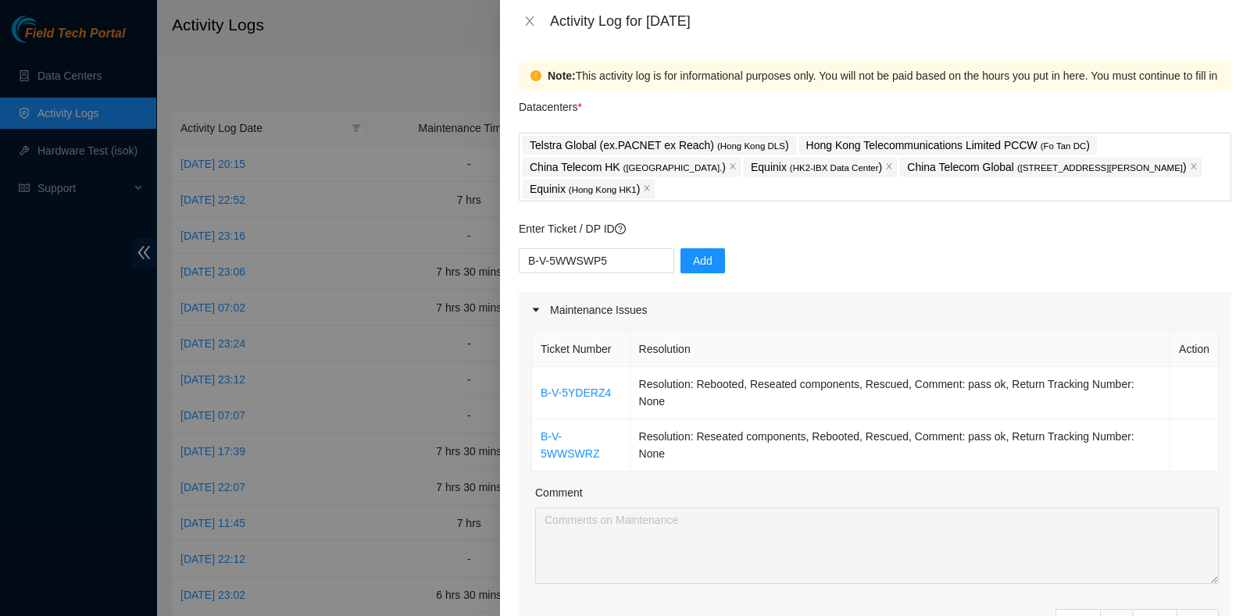
click at [718, 252] on div "B-V-5WWSWP5 Add" at bounding box center [875, 270] width 712 height 44
click at [714, 252] on button "Add" at bounding box center [702, 260] width 45 height 25
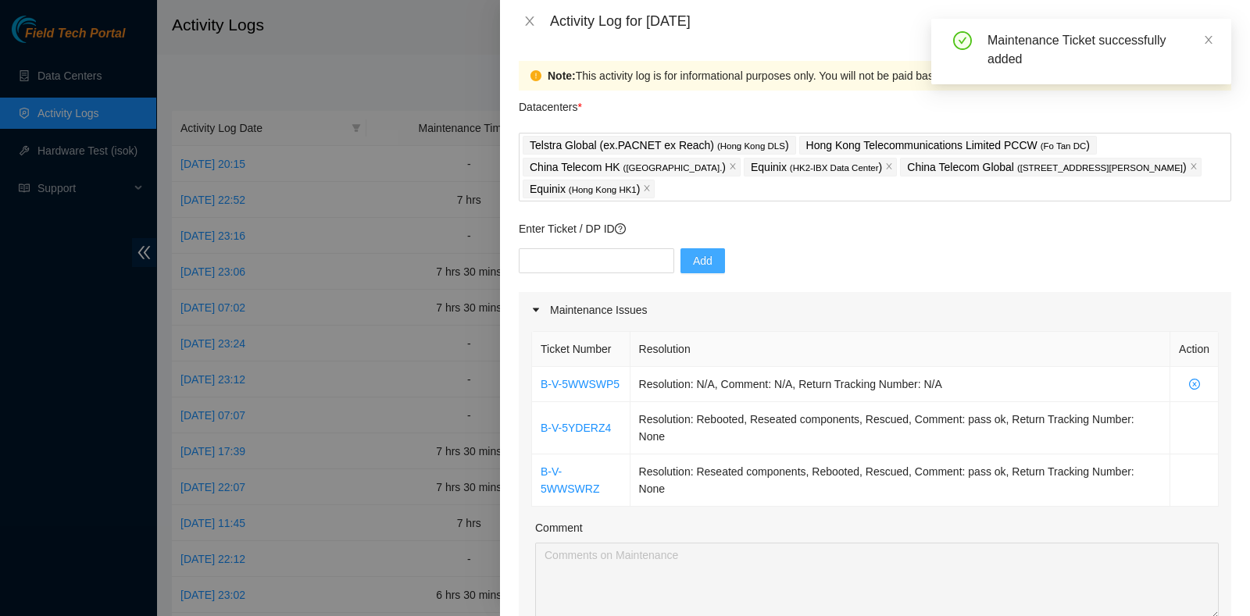
click at [680, 263] on button "Add" at bounding box center [702, 260] width 45 height 25
click at [879, 441] on td "Resolution: Rebooted, Reseated components, Rescued, Comment: pass ok, Return Tr…" at bounding box center [900, 428] width 541 height 52
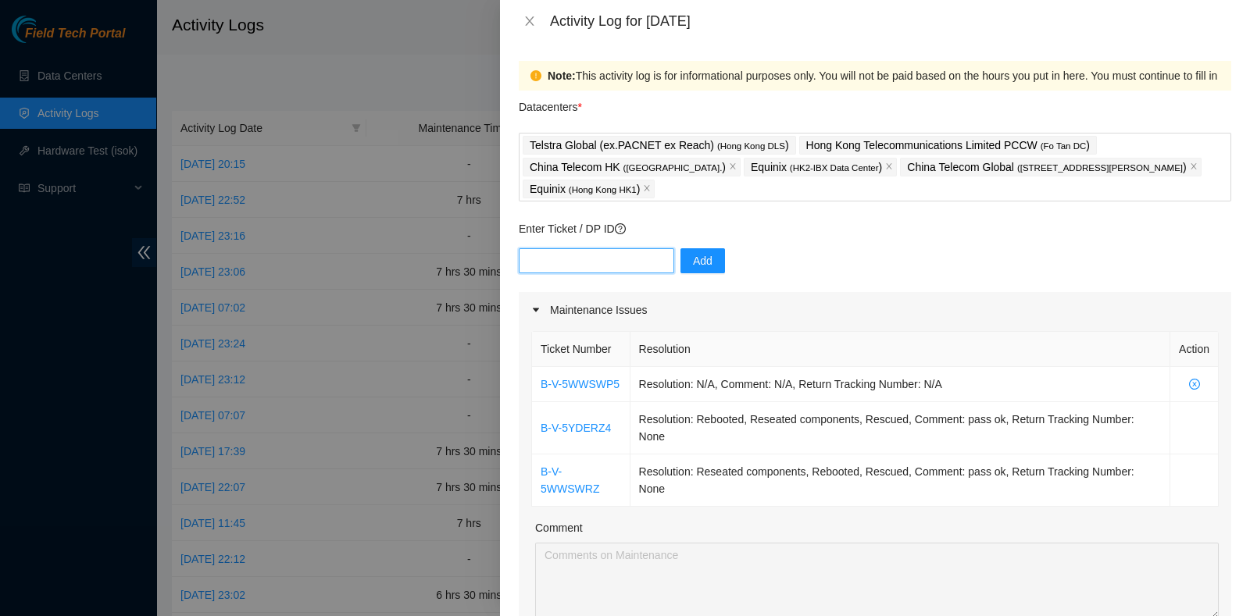
click at [664, 255] on input "text" at bounding box center [596, 260] width 155 height 25
paste input "B-V-5YC0OI1"
type input "B-V-5YC0OI1"
click at [680, 258] on button "Add" at bounding box center [702, 260] width 45 height 25
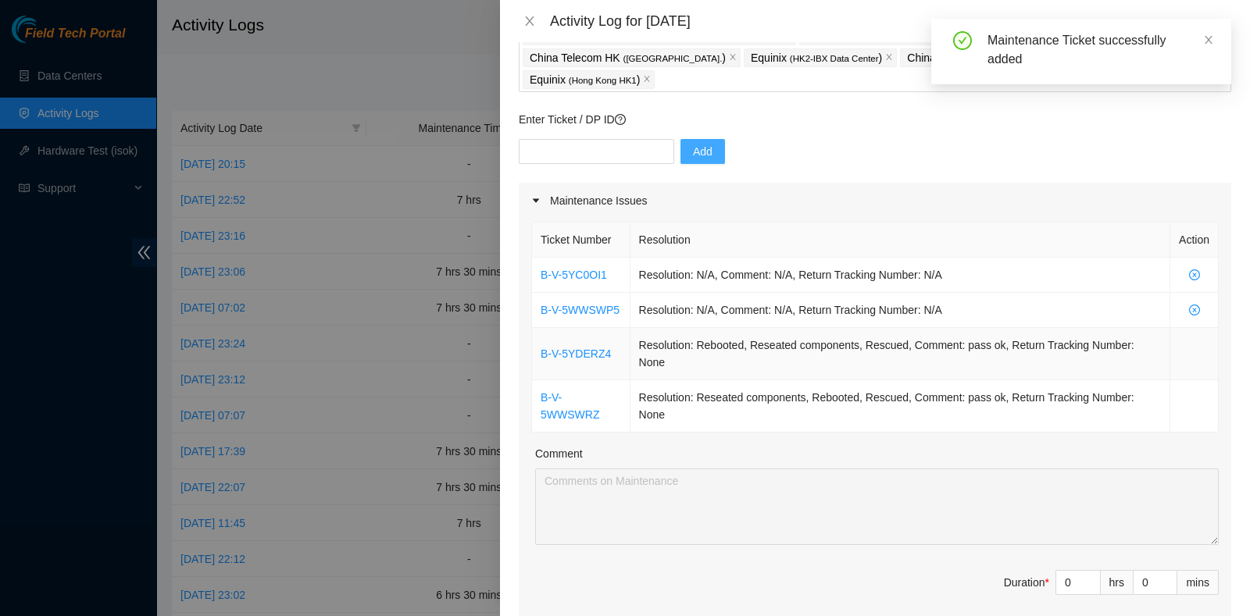
scroll to position [111, 0]
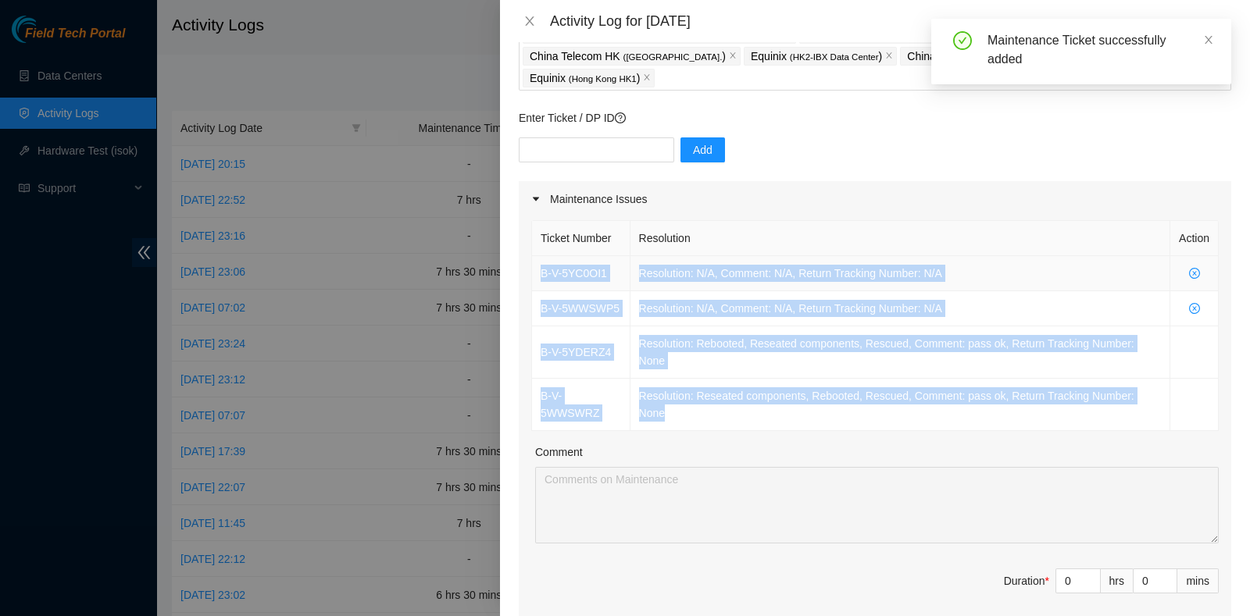
drag, startPoint x: 695, startPoint y: 409, endPoint x: 537, endPoint y: 274, distance: 207.9
click at [537, 274] on tbody "B-V-5YC0OI1 Resolution: N/A, Comment: N/A, Return Tracking Number: N/A B-V-5WWS…" at bounding box center [875, 343] width 687 height 175
copy tbody "B-V-5YC0OI1 Resolution: N/A, Comment: N/A, Return Tracking Number: N/A B-V-5WWS…"
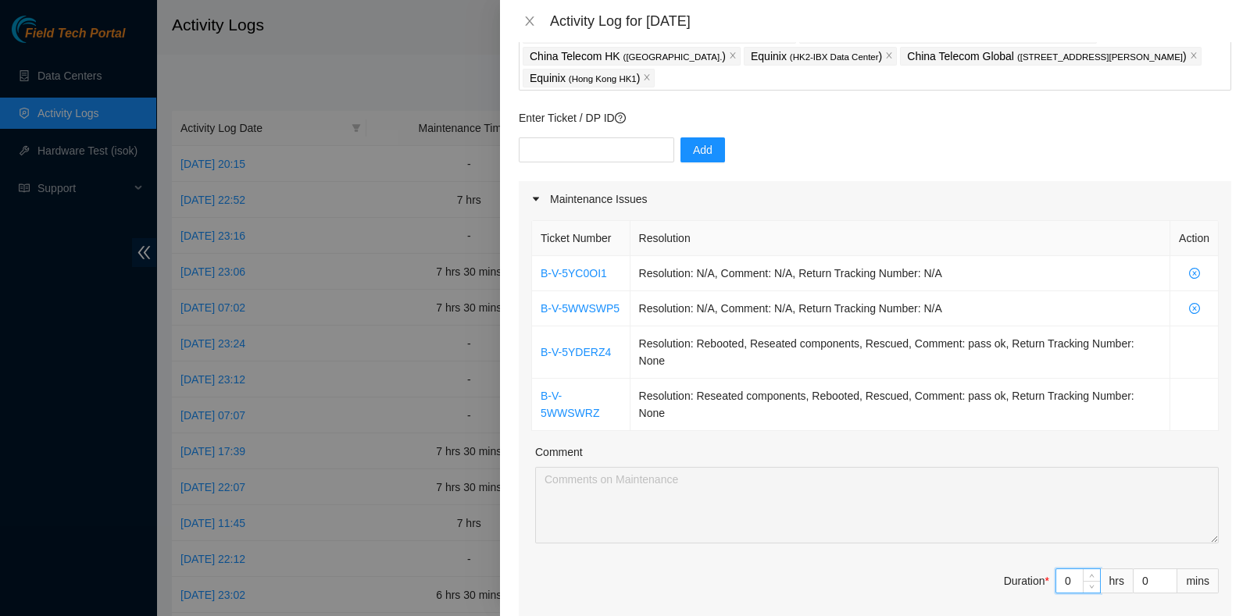
drag, startPoint x: 1057, startPoint y: 573, endPoint x: 1008, endPoint y: 584, distance: 50.4
click at [1008, 584] on span "Duration * 0 hrs 0 mins" at bounding box center [874, 591] width 687 height 44
type input "7"
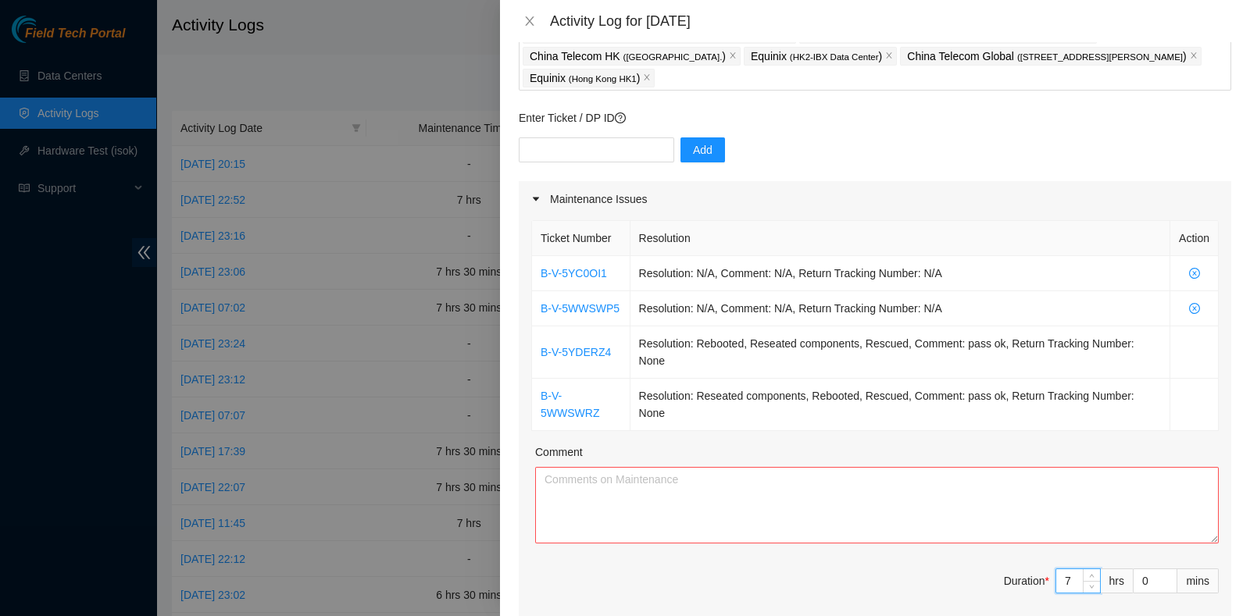
type input "7"
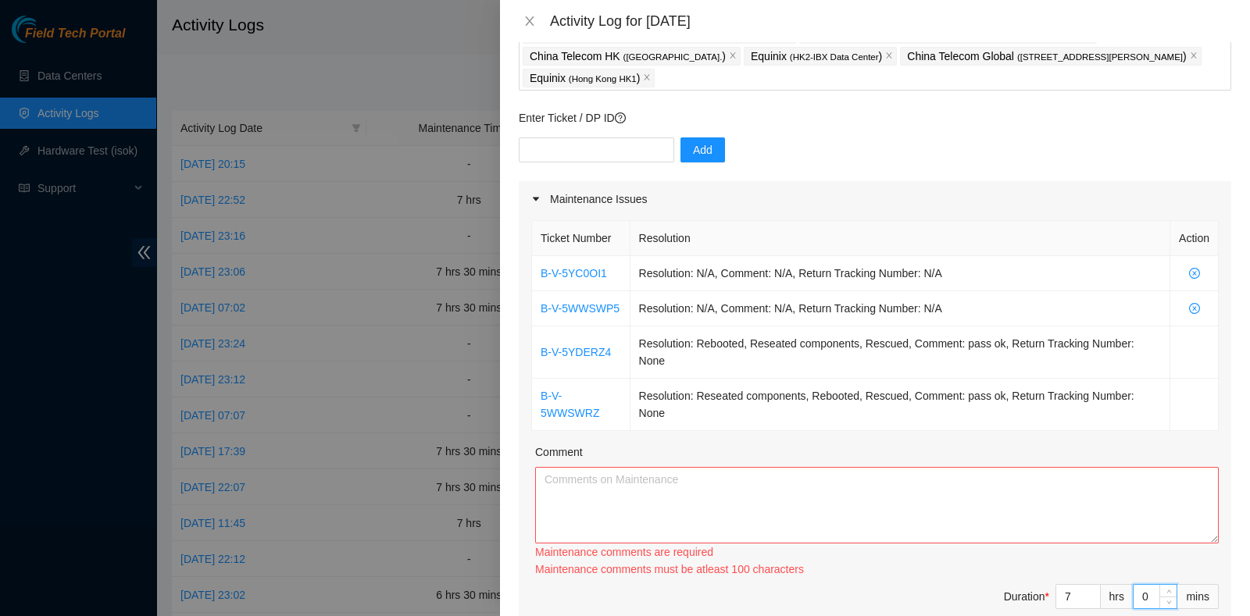
type input "3"
type input "30"
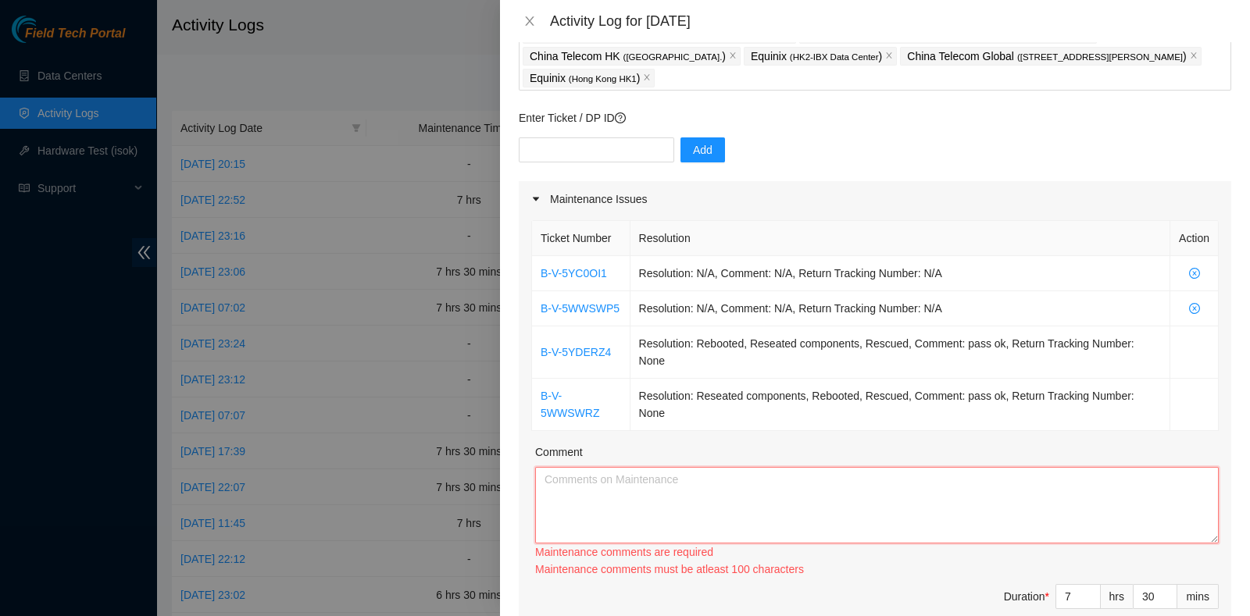
click at [806, 516] on textarea "Comment" at bounding box center [877, 505] width 684 height 77
paste textarea "B-V-5YC0OI1 Resolution: N/A, Comment: N/A, Return Tracking Number: N/A B-V-5WWS…"
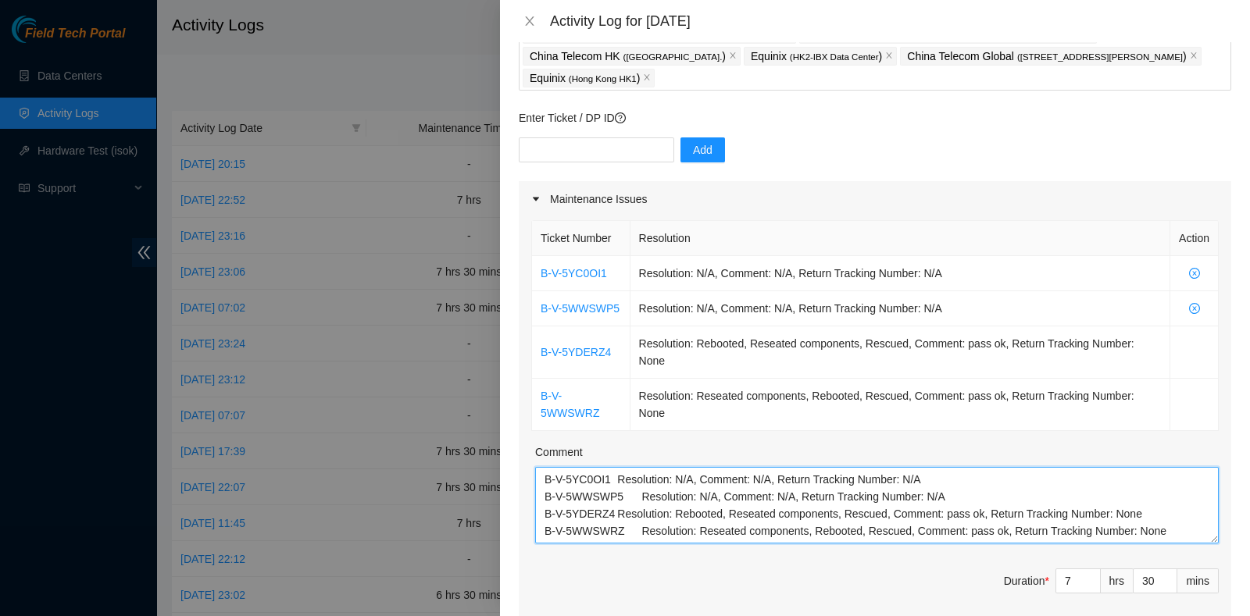
scroll to position [12, 0]
click at [1156, 523] on textarea "B-V-5YC0OI1 Resolution: N/A, Comment: N/A, Return Tracking Number: N/A B-V-5WWS…" at bounding box center [877, 505] width 684 height 77
paste textarea "B-V-5VN82IY - Shipment delayed"
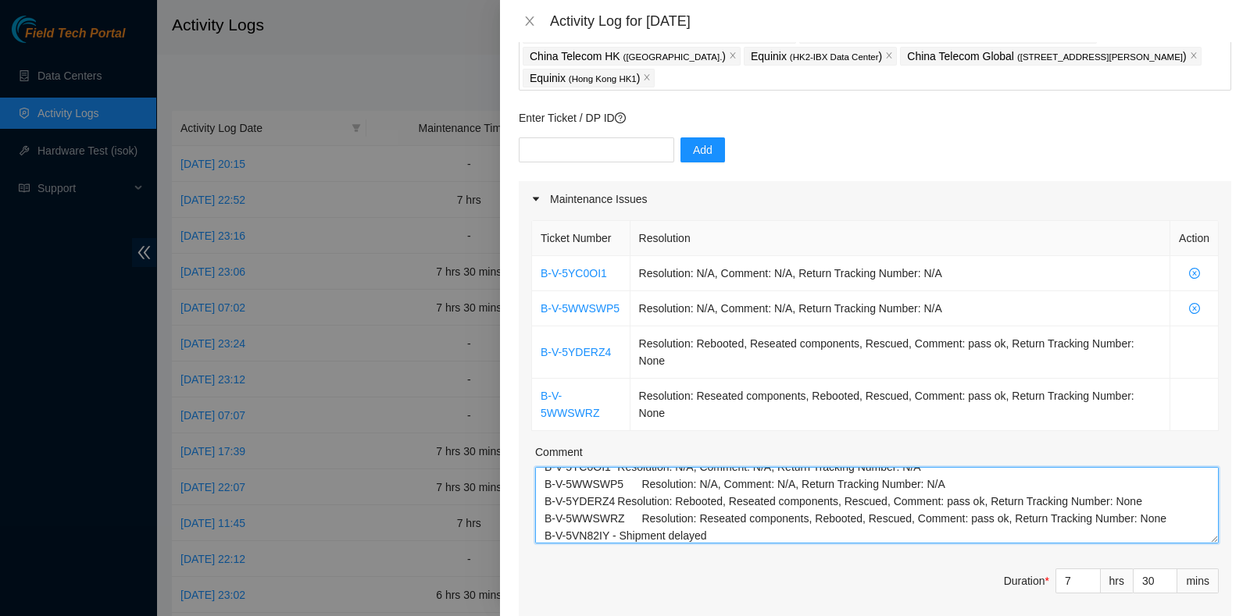
click at [809, 527] on textarea "B-V-5YC0OI1 Resolution: N/A, Comment: N/A, Return Tracking Number: N/A B-V-5WWS…" at bounding box center [877, 505] width 684 height 77
paste textarea "B-V-5UXLFBZ Tracking 450826216789"
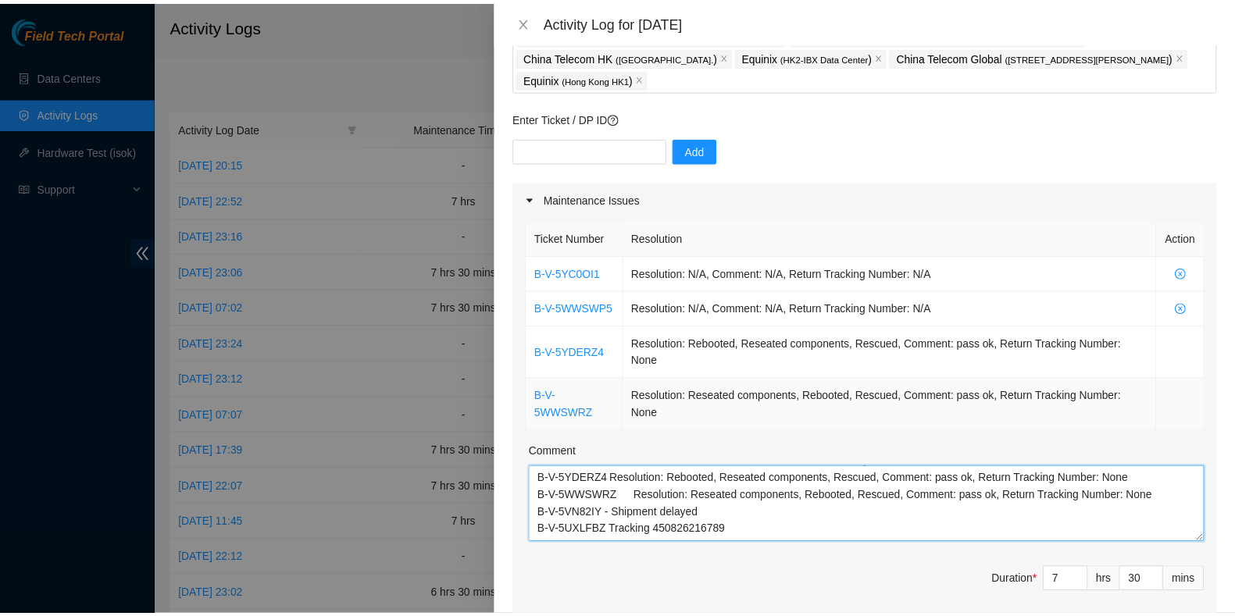
scroll to position [855, 0]
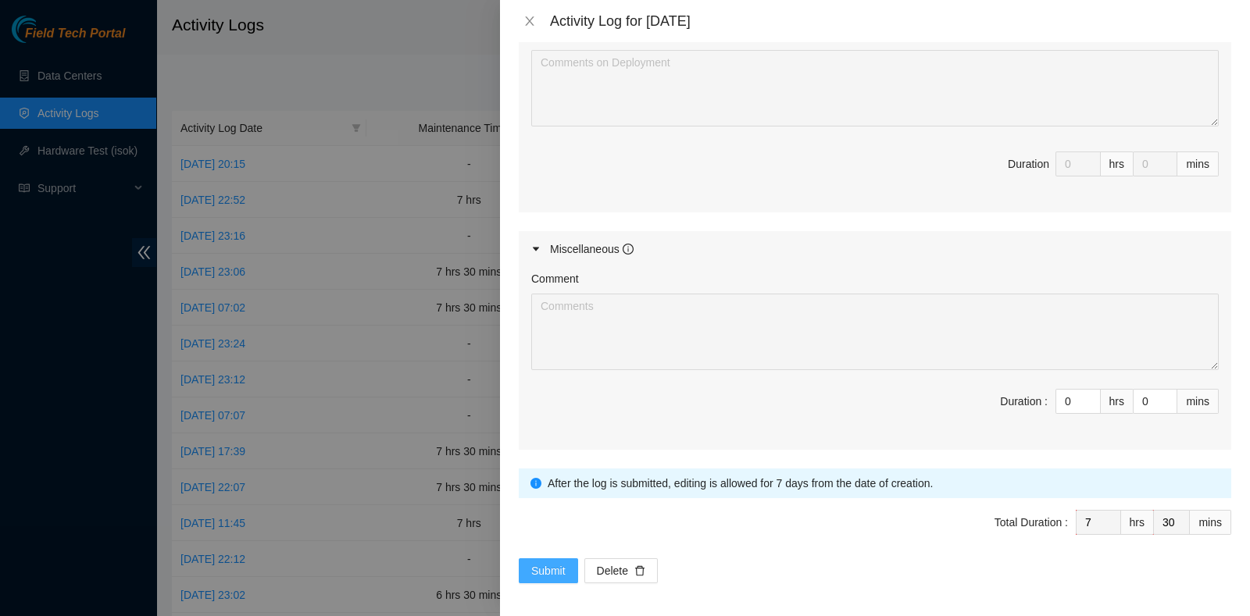
type textarea "B-V-5YC0OI1 Resolution: N/A, Comment: N/A, Return Tracking Number: N/A B-V-5WWS…"
click at [547, 562] on span "Submit" at bounding box center [548, 570] width 34 height 17
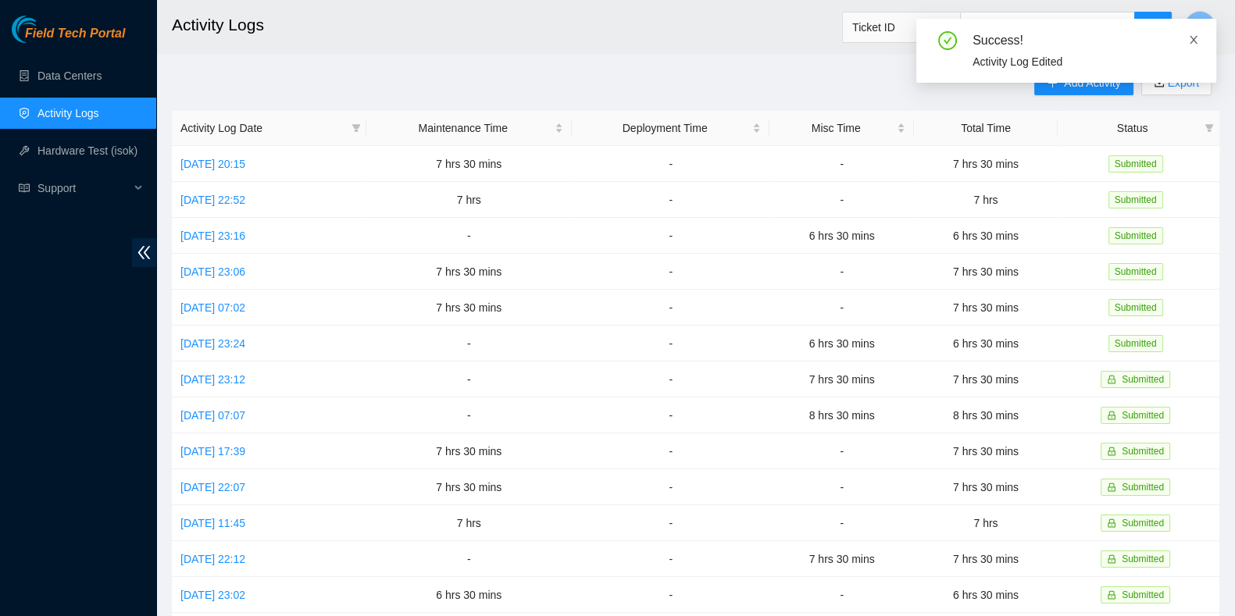
click at [1193, 36] on icon "close" at bounding box center [1193, 39] width 11 height 11
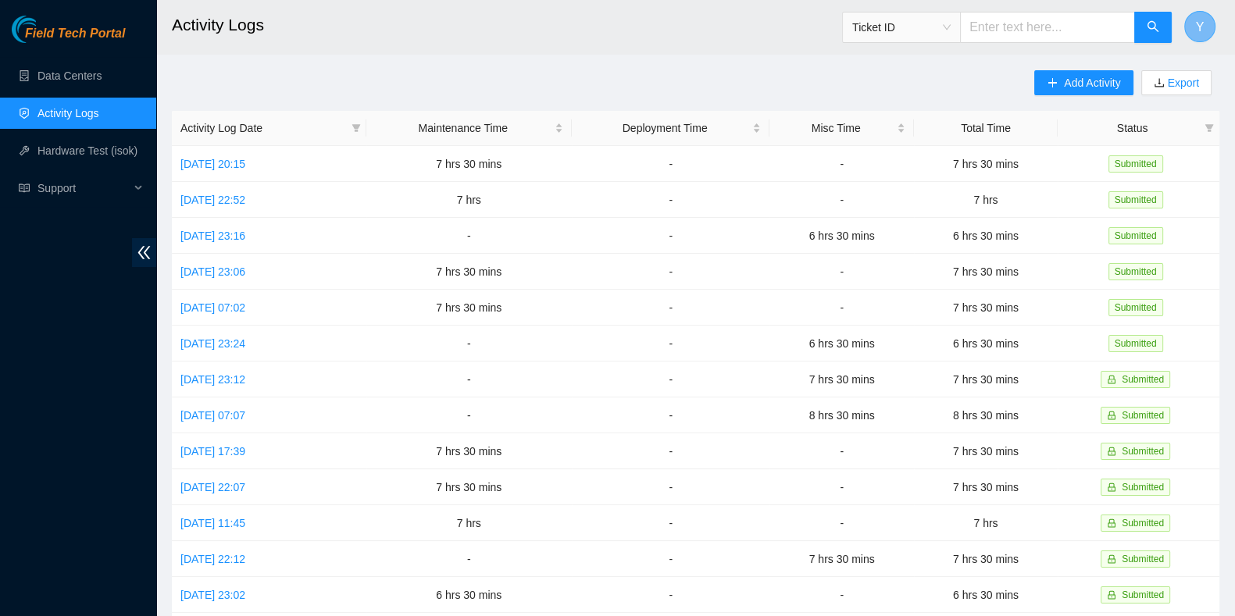
click at [1201, 17] on span "Y" at bounding box center [1200, 27] width 9 height 20
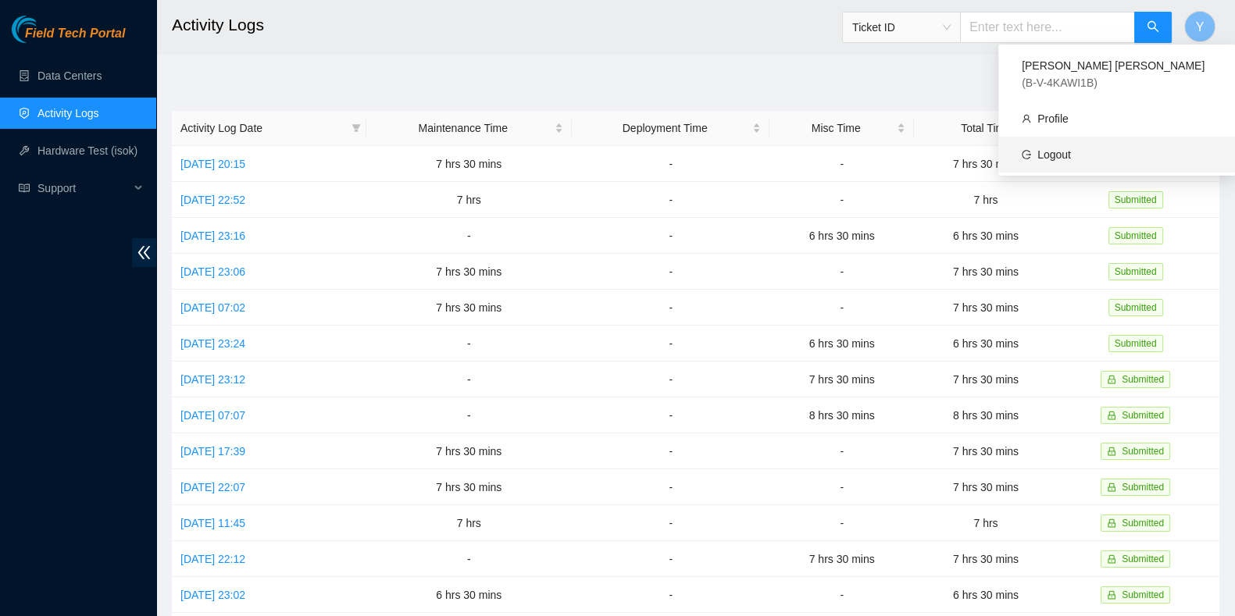
click at [1071, 148] on link "Logout" at bounding box center [1054, 154] width 34 height 12
